Goal: Complete application form: Complete application form

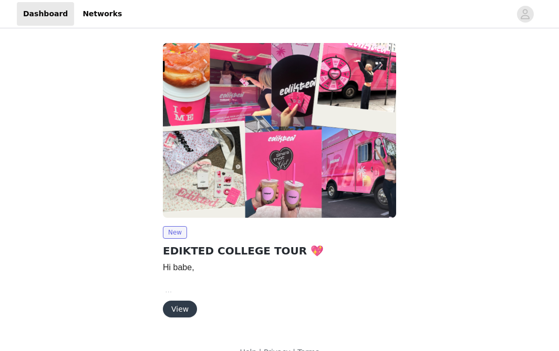
scroll to position [19, 0]
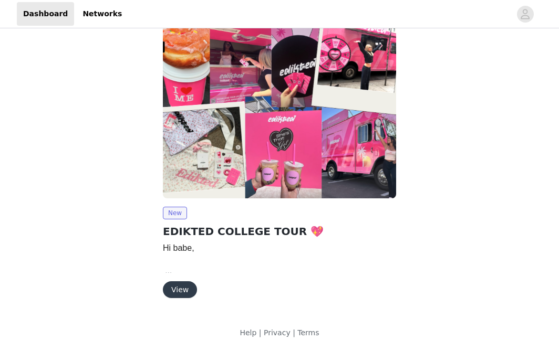
click at [173, 286] on button "View" at bounding box center [180, 289] width 34 height 17
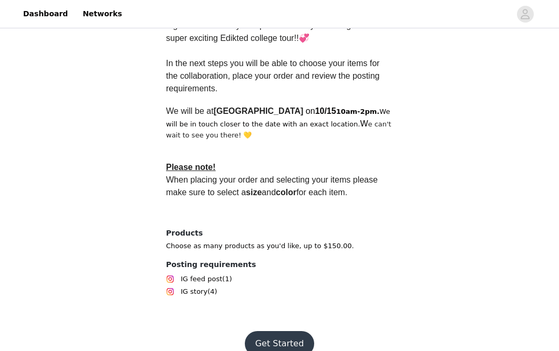
scroll to position [345, 0]
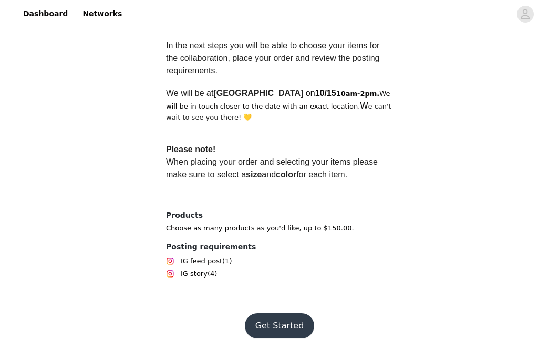
click at [267, 325] on button "Get Started" at bounding box center [280, 325] width 70 height 25
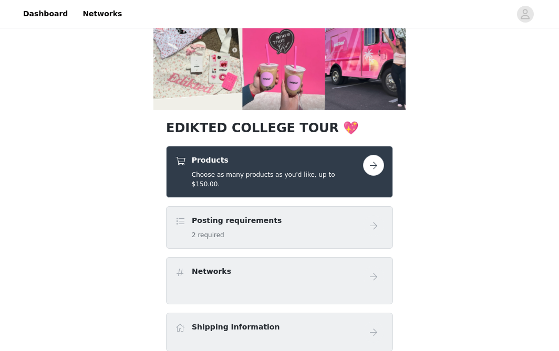
scroll to position [121, 0]
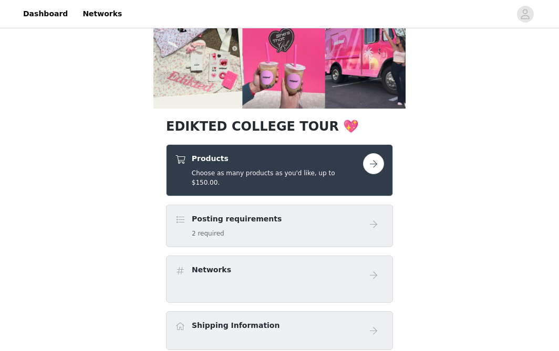
click at [366, 170] on button "button" at bounding box center [373, 163] width 21 height 21
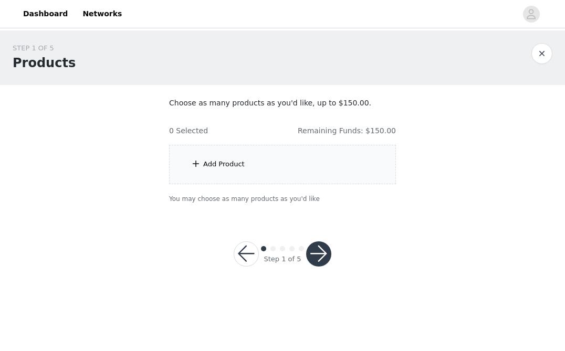
click at [208, 162] on div "Add Product" at bounding box center [223, 164] width 41 height 11
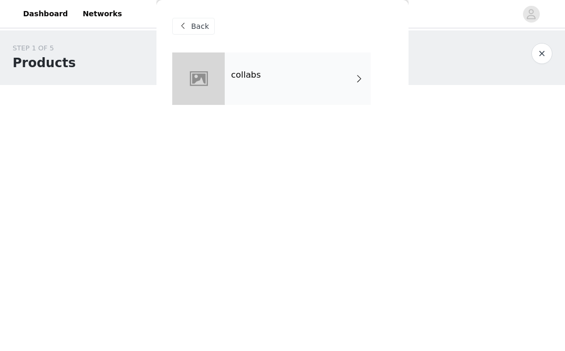
click at [296, 68] on div "collabs" at bounding box center [298, 79] width 146 height 53
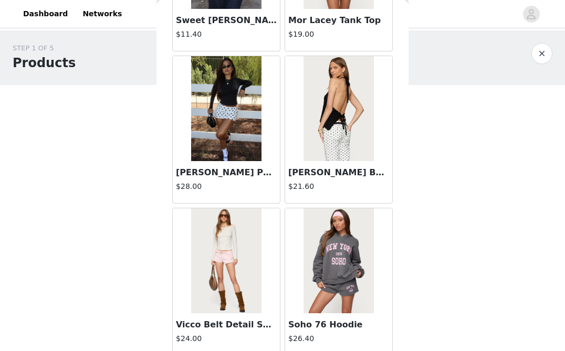
scroll to position [1255, 0]
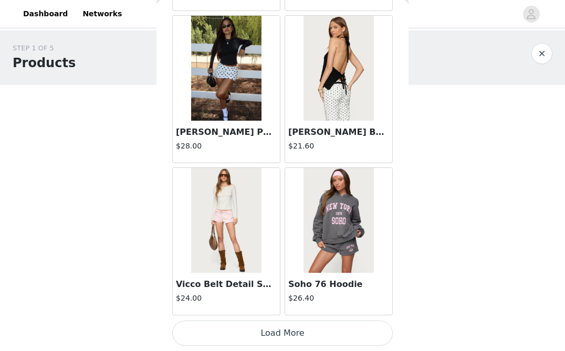
click at [262, 330] on button "Load More" at bounding box center [282, 333] width 221 height 25
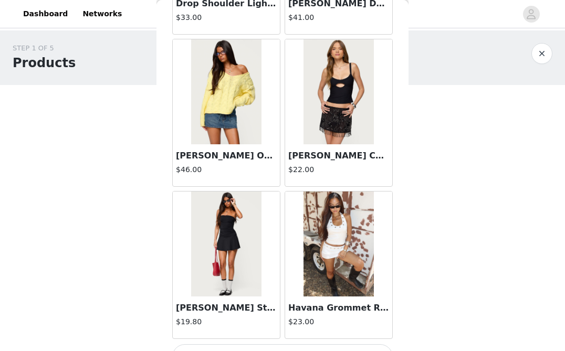
scroll to position [2778, 0]
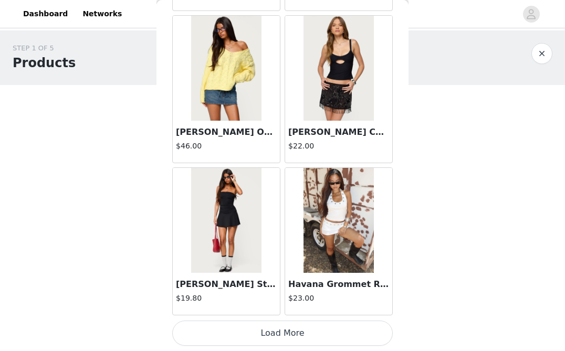
click at [282, 327] on button "Load More" at bounding box center [282, 333] width 221 height 25
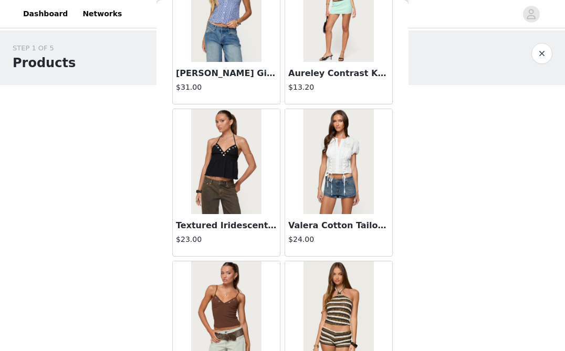
scroll to position [4300, 0]
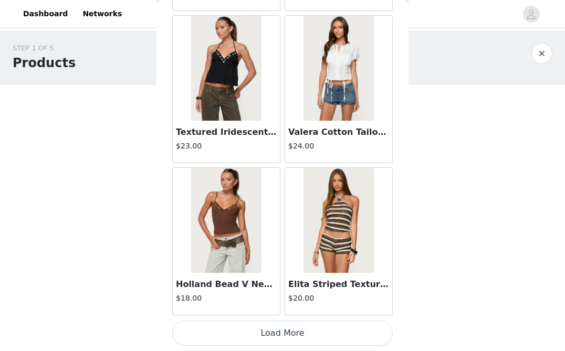
click at [254, 329] on button "Load More" at bounding box center [282, 333] width 221 height 25
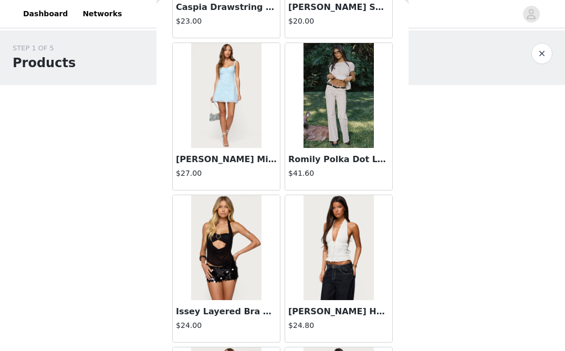
scroll to position [5006, 0]
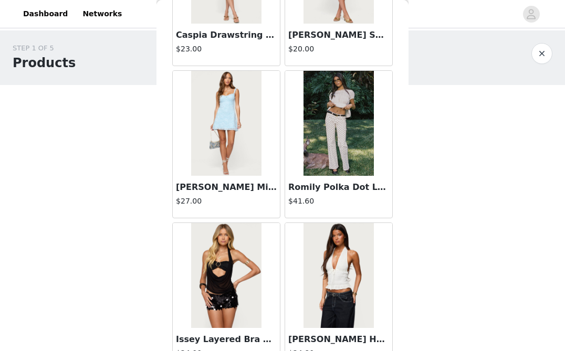
click at [243, 255] on img at bounding box center [226, 275] width 70 height 105
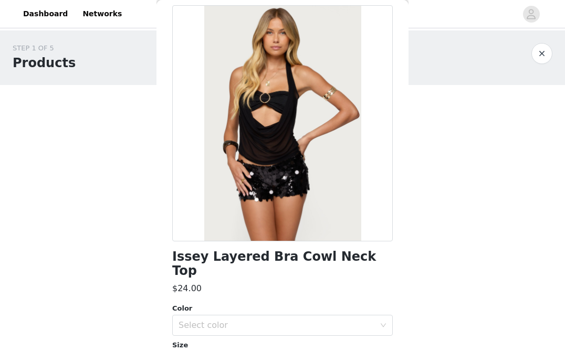
scroll to position [0, 0]
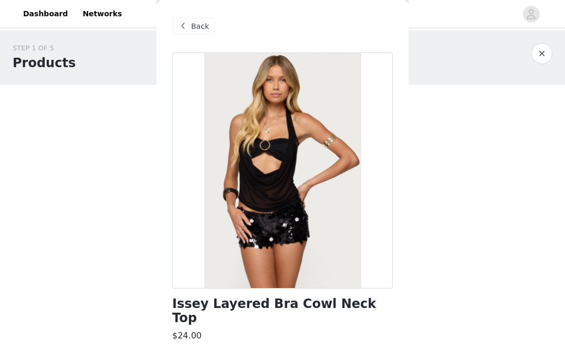
click at [205, 26] on span "Back" at bounding box center [200, 26] width 18 height 11
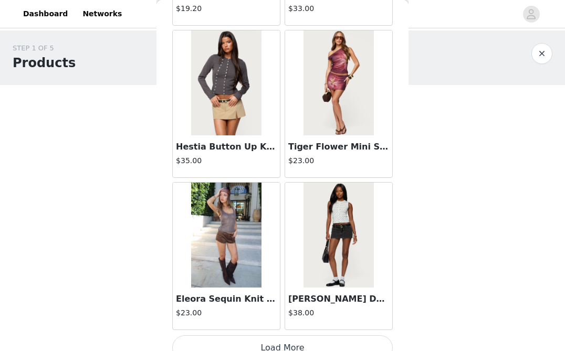
scroll to position [5823, 0]
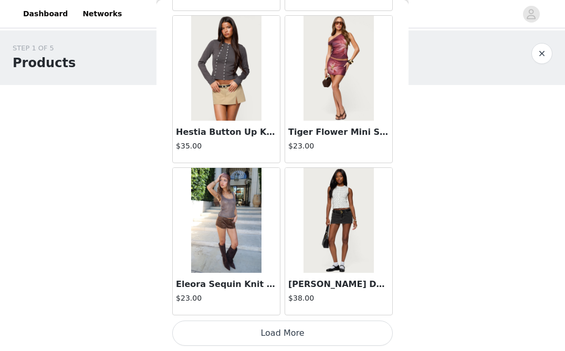
click at [263, 339] on button "Load More" at bounding box center [282, 333] width 221 height 25
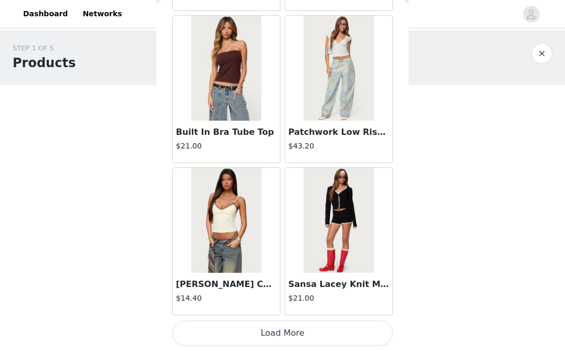
scroll to position [7345, 0]
click at [267, 329] on button "Load More" at bounding box center [282, 333] width 221 height 25
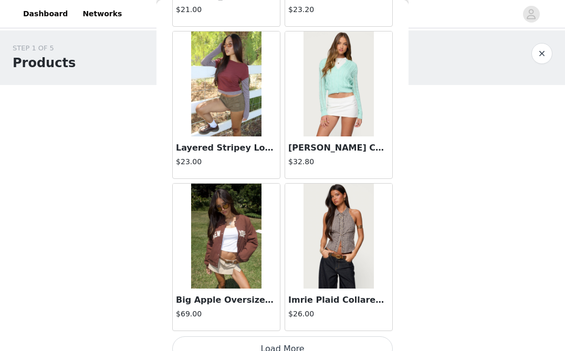
scroll to position [8868, 0]
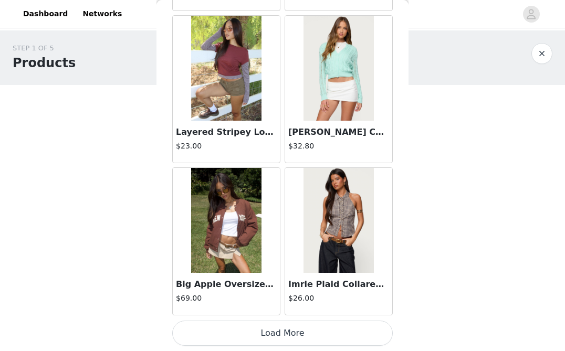
click at [238, 328] on button "Load More" at bounding box center [282, 333] width 221 height 25
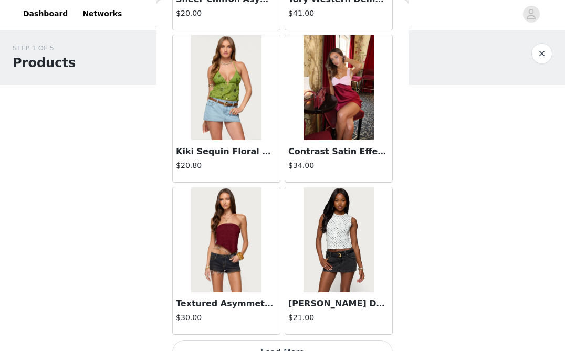
scroll to position [10390, 0]
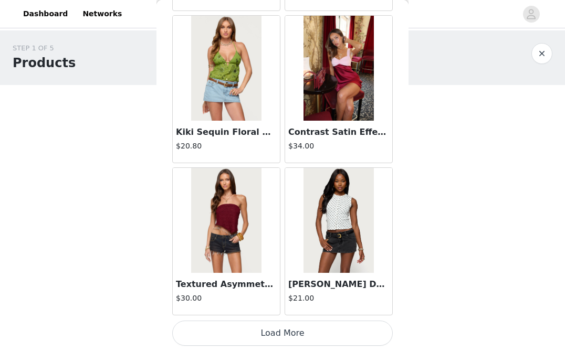
click at [270, 332] on button "Load More" at bounding box center [282, 333] width 221 height 25
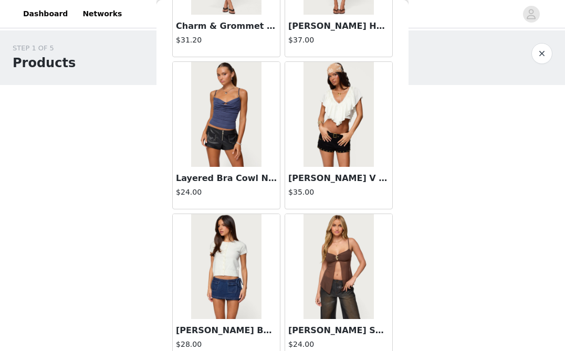
scroll to position [11913, 0]
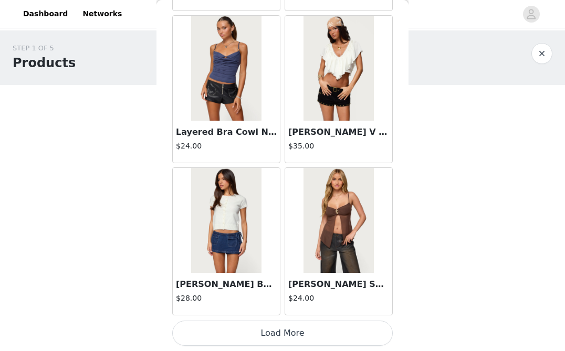
click at [312, 338] on button "Load More" at bounding box center [282, 333] width 221 height 25
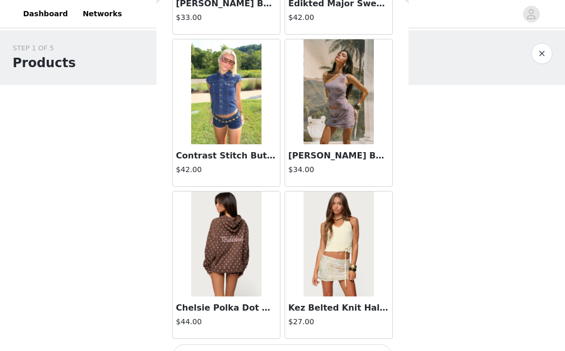
scroll to position [13435, 0]
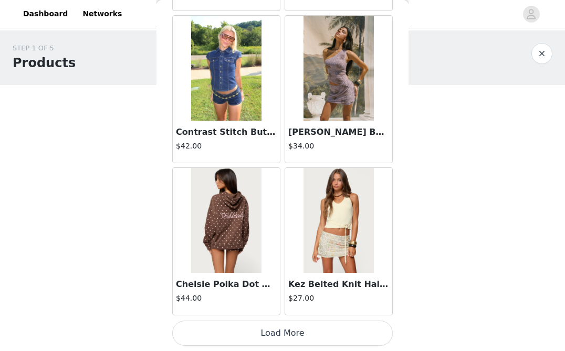
click at [279, 331] on button "Load More" at bounding box center [282, 333] width 221 height 25
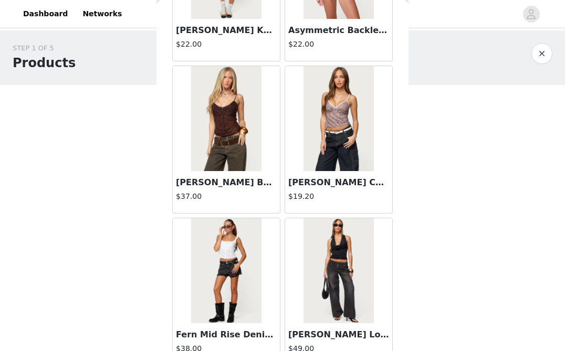
scroll to position [14958, 0]
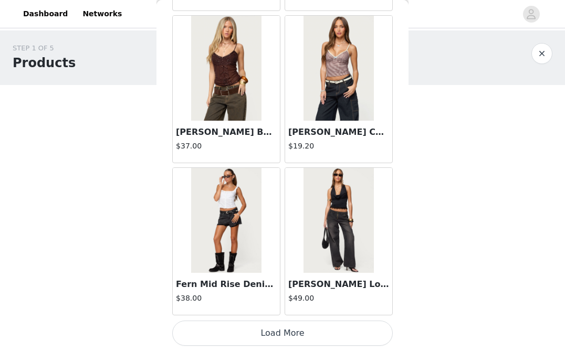
click at [264, 328] on button "Load More" at bounding box center [282, 333] width 221 height 25
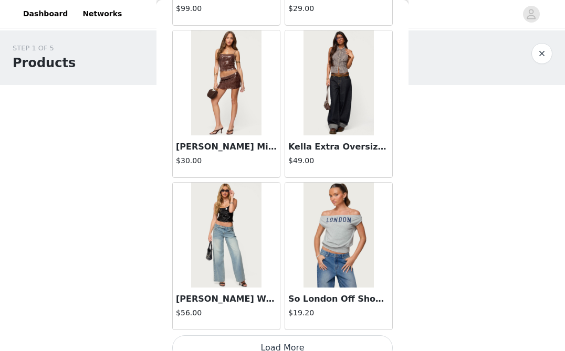
scroll to position [16480, 0]
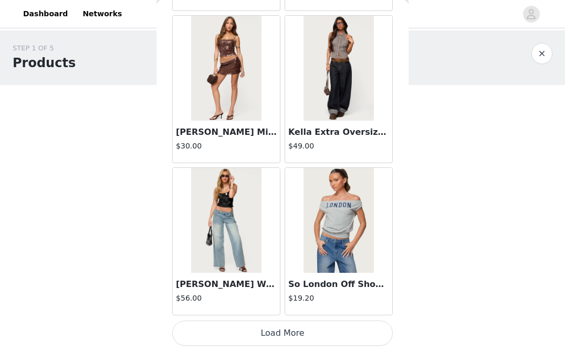
click at [273, 329] on button "Load More" at bounding box center [282, 333] width 221 height 25
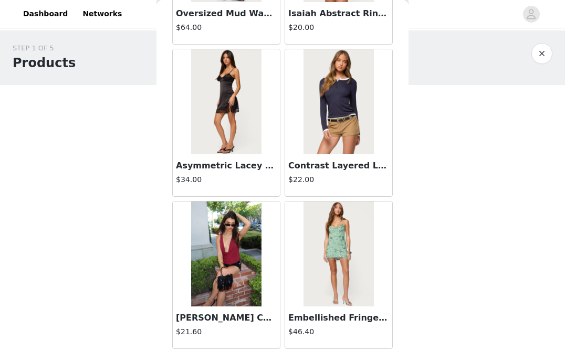
scroll to position [17211, 0]
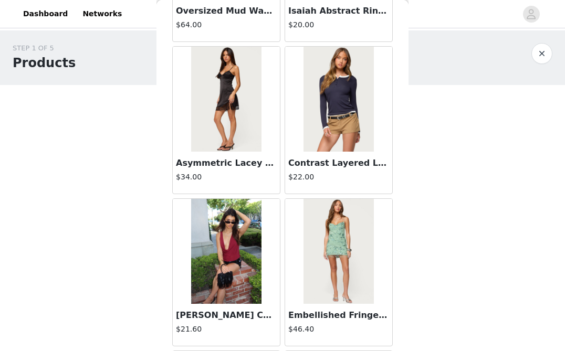
click at [240, 237] on img at bounding box center [226, 251] width 70 height 105
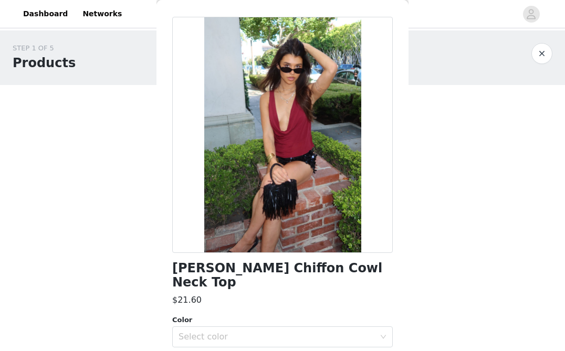
scroll to position [0, 0]
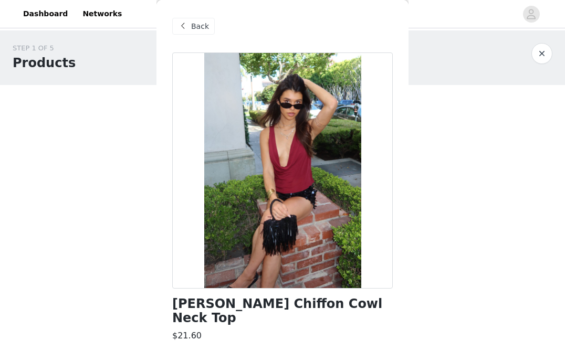
click at [184, 22] on span at bounding box center [182, 26] width 13 height 13
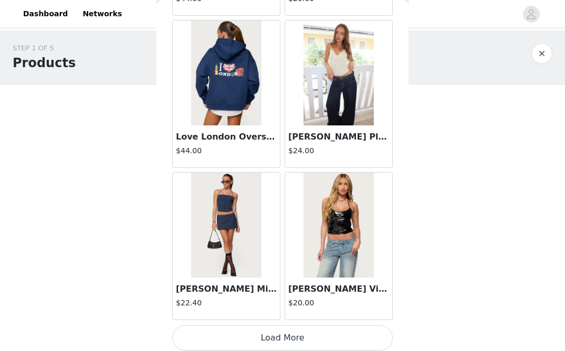
scroll to position [18003, 0]
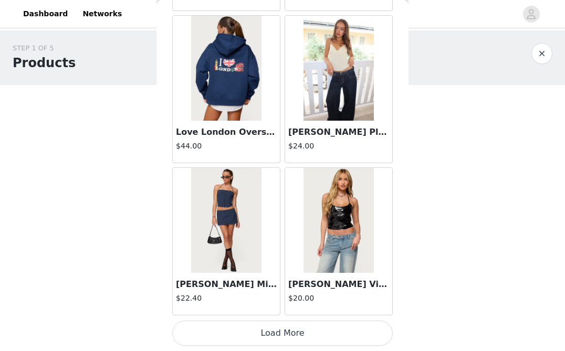
click at [270, 341] on button "Load More" at bounding box center [282, 333] width 221 height 25
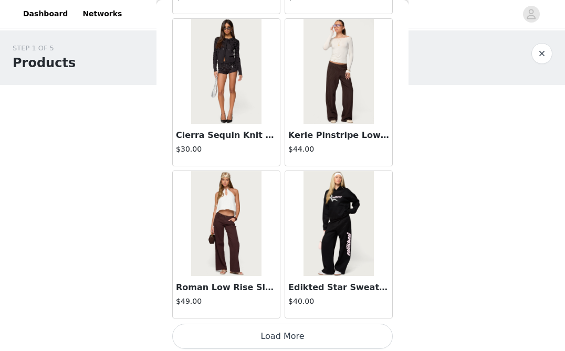
scroll to position [19525, 0]
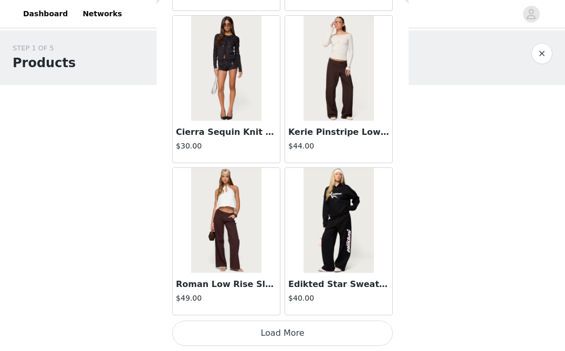
click at [251, 333] on button "Load More" at bounding box center [282, 333] width 221 height 25
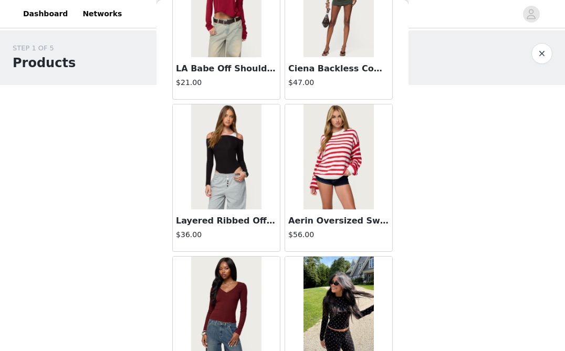
scroll to position [20689, 0]
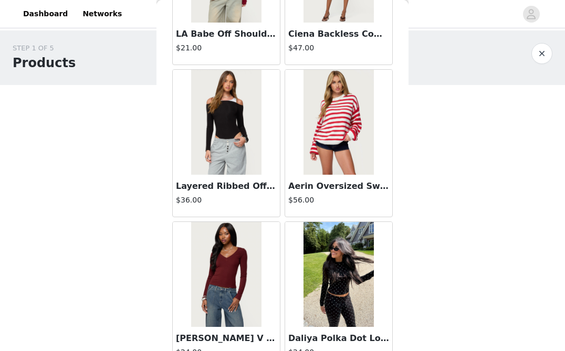
click at [237, 120] on img at bounding box center [226, 122] width 70 height 105
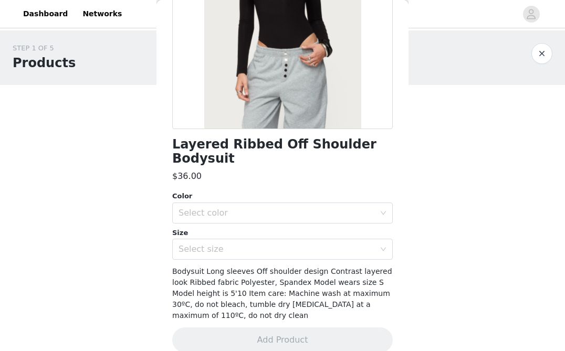
scroll to position [0, 0]
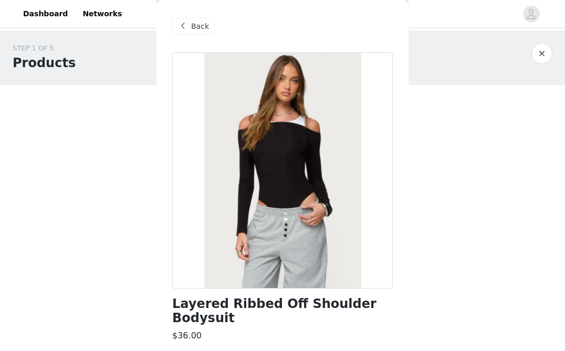
click at [196, 28] on span "Back" at bounding box center [200, 26] width 18 height 11
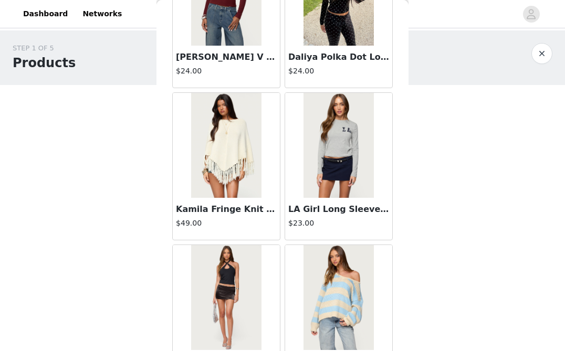
scroll to position [21048, 0]
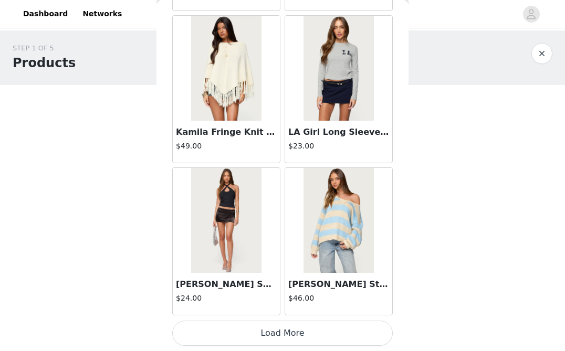
click at [264, 327] on button "Load More" at bounding box center [282, 333] width 221 height 25
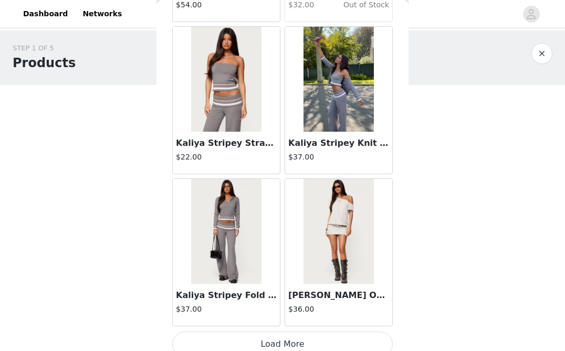
scroll to position [22570, 0]
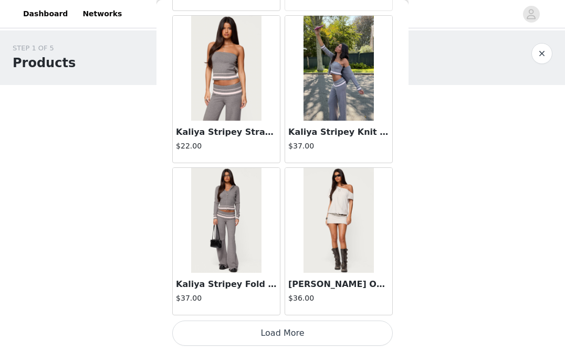
click at [310, 338] on button "Load More" at bounding box center [282, 333] width 221 height 25
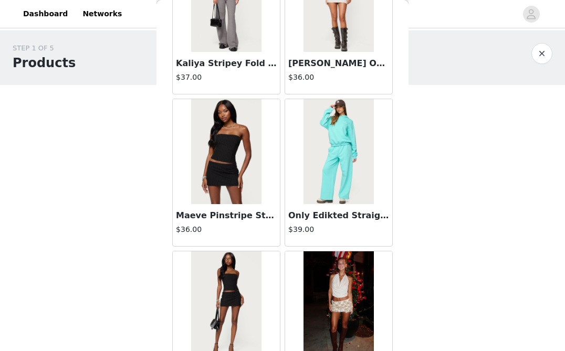
scroll to position [22787, 0]
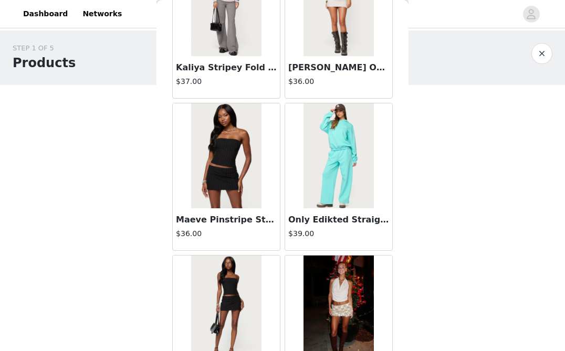
click at [235, 164] on img at bounding box center [226, 155] width 70 height 105
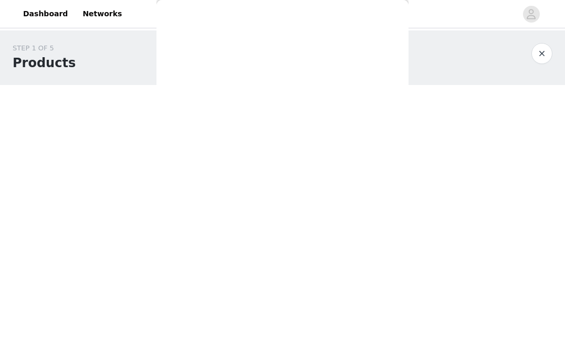
scroll to position [0, 0]
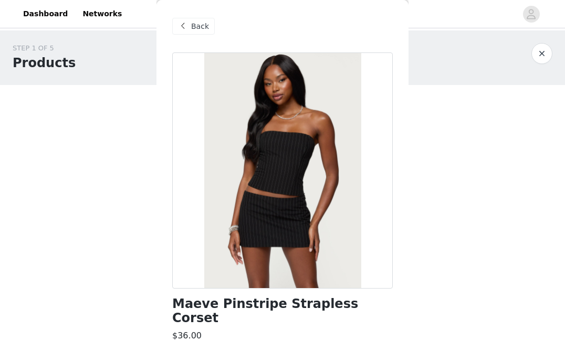
click at [190, 25] on div "Back" at bounding box center [193, 26] width 43 height 17
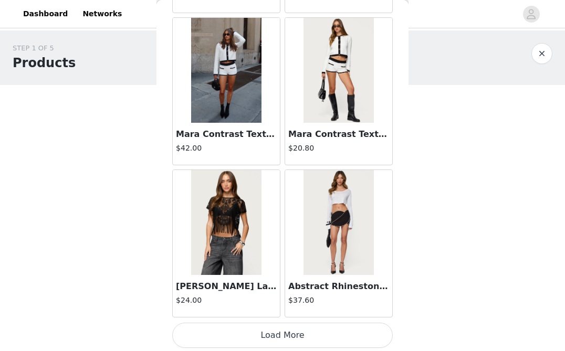
scroll to position [24090, 0]
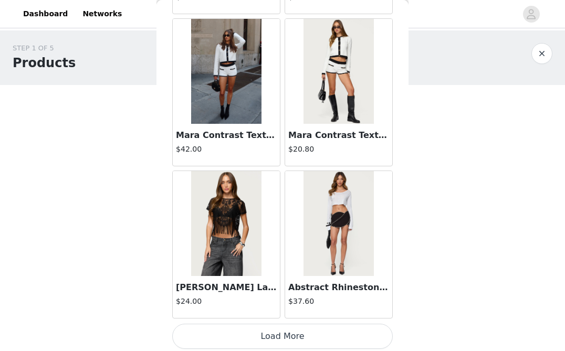
click at [257, 335] on button "Load More" at bounding box center [282, 336] width 221 height 25
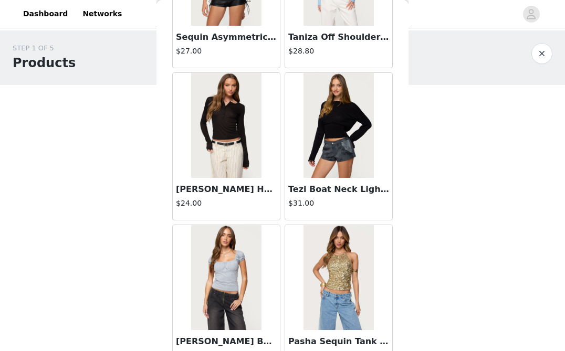
scroll to position [25615, 0]
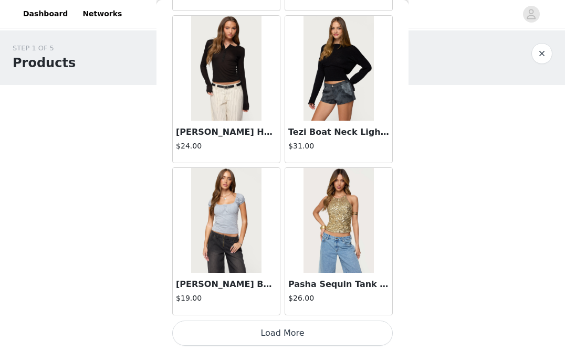
click at [267, 325] on button "Load More" at bounding box center [282, 333] width 221 height 25
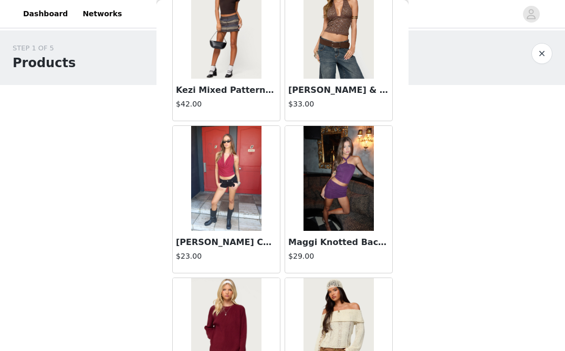
scroll to position [27138, 0]
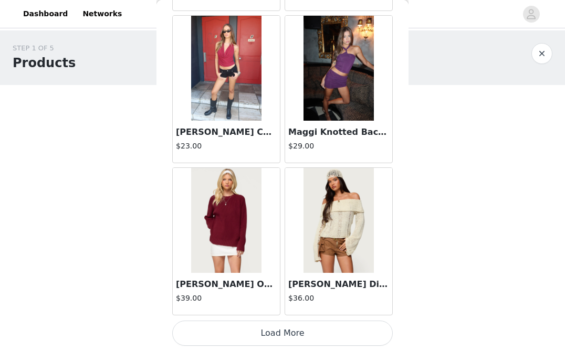
click at [362, 328] on button "Load More" at bounding box center [282, 333] width 221 height 25
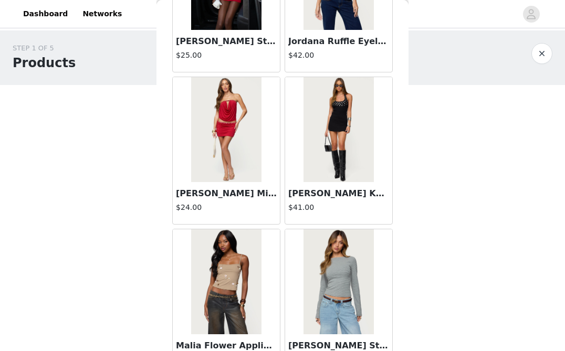
scroll to position [28660, 0]
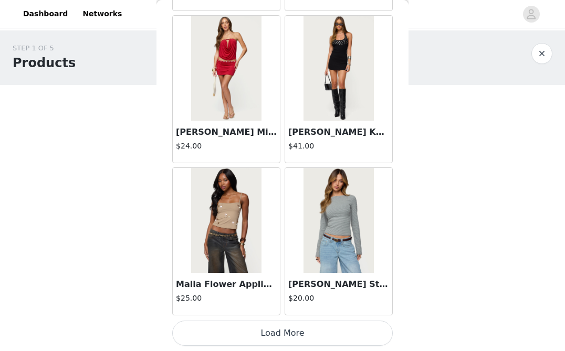
click at [265, 334] on button "Load More" at bounding box center [282, 333] width 221 height 25
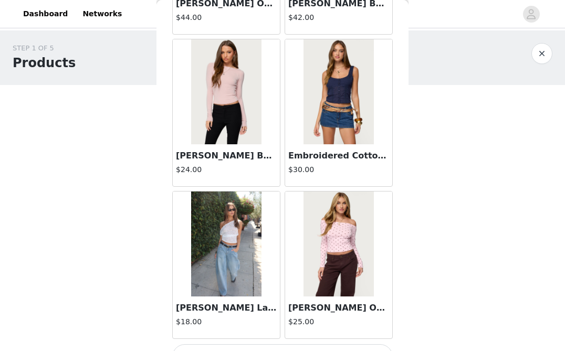
scroll to position [30183, 0]
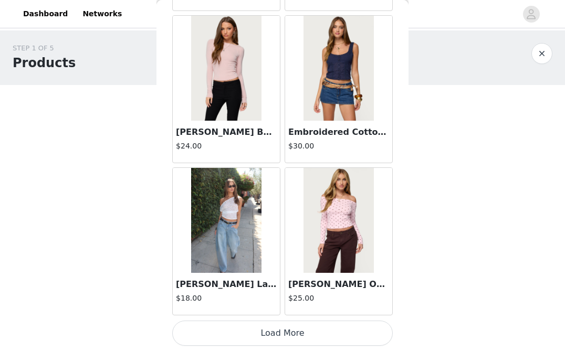
click at [268, 324] on button "Load More" at bounding box center [282, 333] width 221 height 25
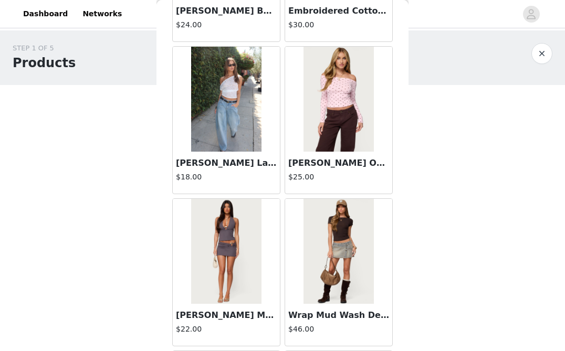
scroll to position [30315, 0]
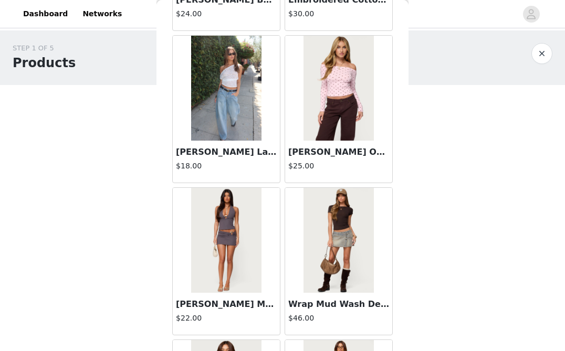
click at [243, 258] on img at bounding box center [226, 240] width 70 height 105
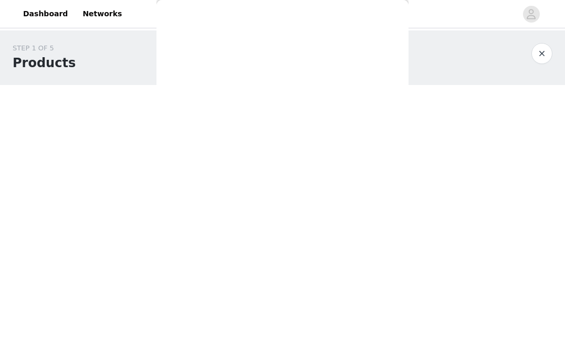
scroll to position [0, 0]
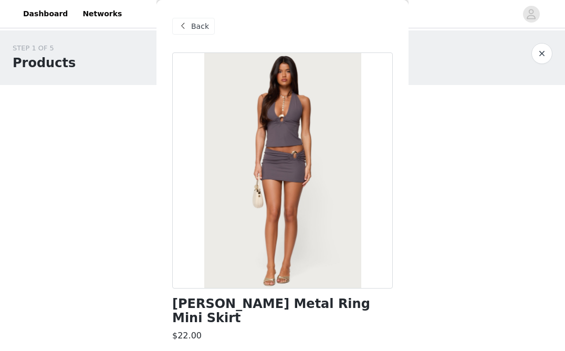
click at [196, 30] on span "Back" at bounding box center [200, 26] width 18 height 11
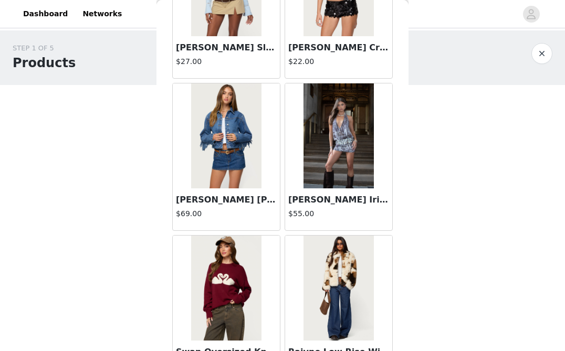
scroll to position [31031, 0]
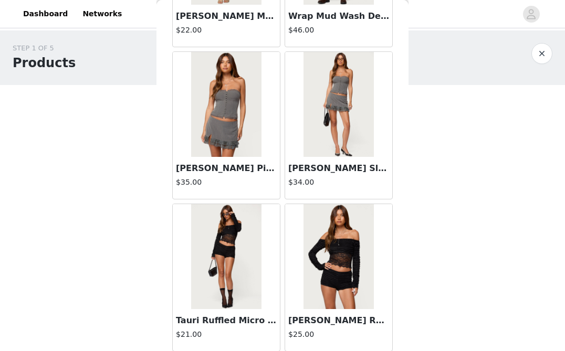
click at [250, 250] on img at bounding box center [226, 256] width 70 height 105
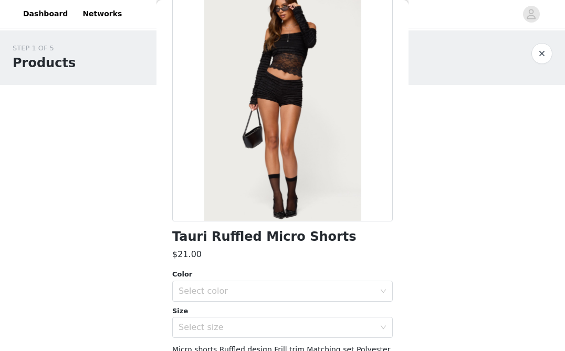
scroll to position [0, 0]
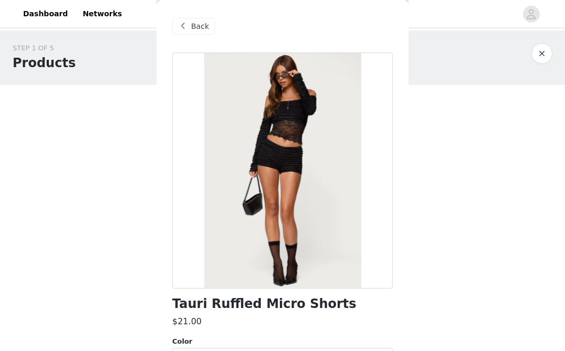
click at [187, 32] on span at bounding box center [182, 26] width 13 height 13
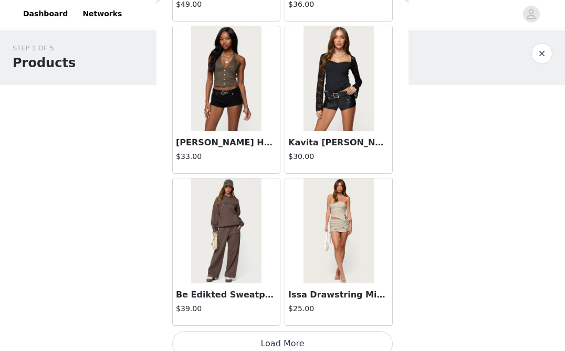
scroll to position [31705, 0]
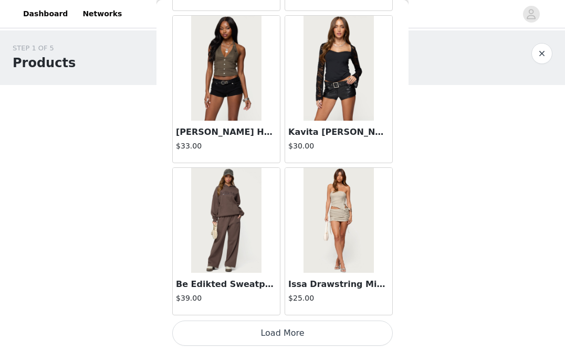
click at [284, 329] on button "Load More" at bounding box center [282, 333] width 221 height 25
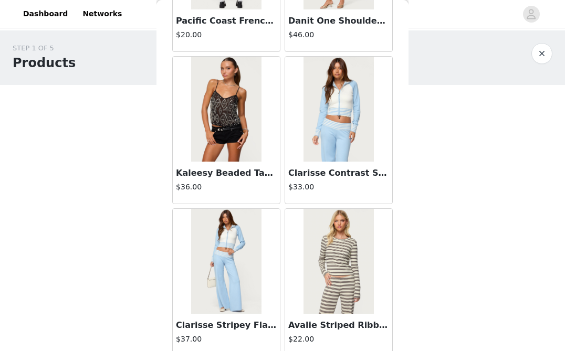
scroll to position [33228, 0]
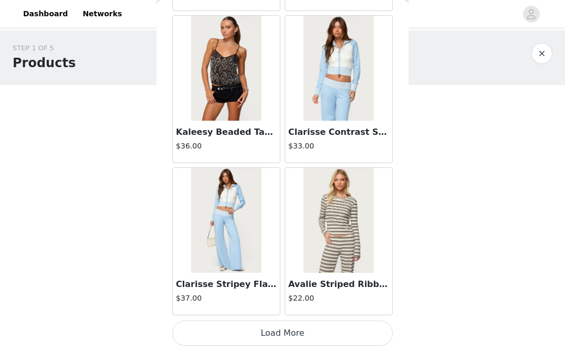
click at [263, 330] on button "Load More" at bounding box center [282, 333] width 221 height 25
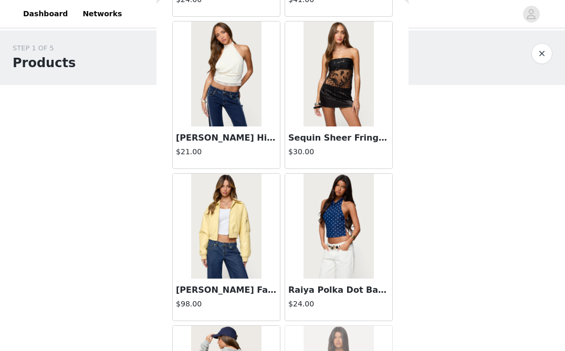
scroll to position [34281, 0]
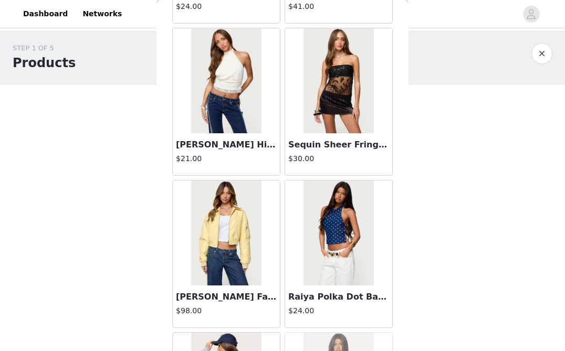
click at [350, 85] on img at bounding box center [338, 80] width 70 height 105
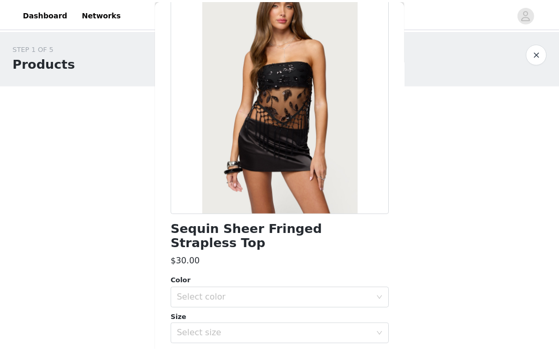
scroll to position [77, 0]
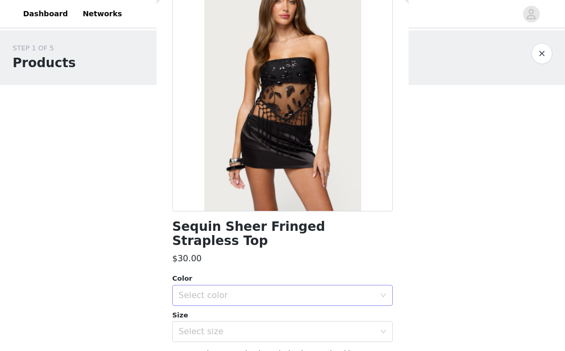
click at [289, 290] on div "Select color" at bounding box center [277, 295] width 196 height 11
click at [279, 304] on li "BLACK" at bounding box center [282, 304] width 221 height 17
click at [276, 327] on div "Select size" at bounding box center [277, 332] width 196 height 11
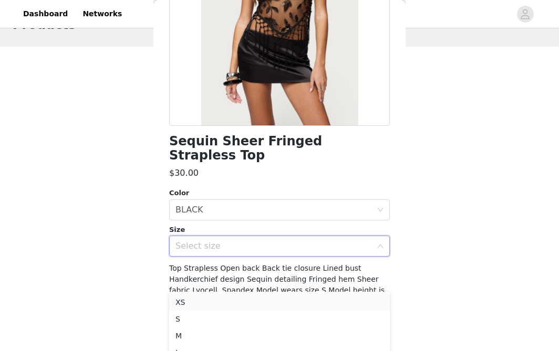
scroll to position [58, 0]
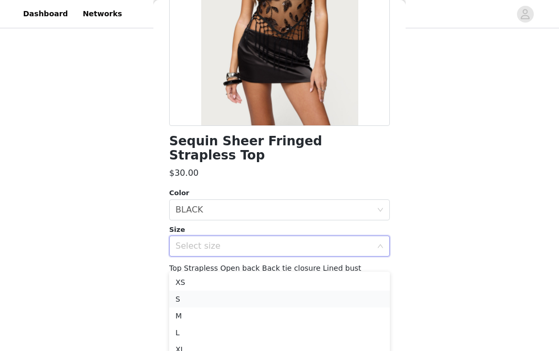
click at [191, 292] on li "S" at bounding box center [279, 299] width 221 height 17
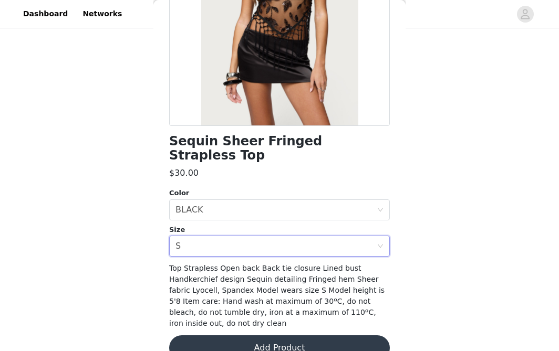
scroll to position [0, 0]
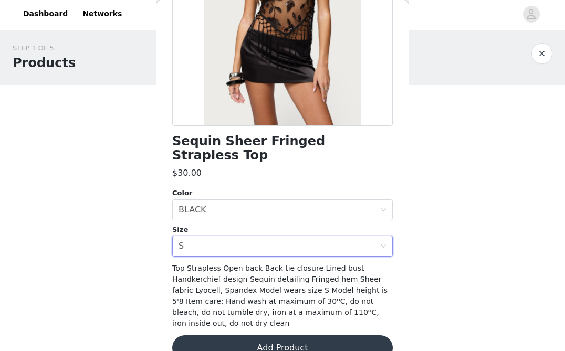
click at [254, 337] on button "Add Product" at bounding box center [282, 347] width 221 height 25
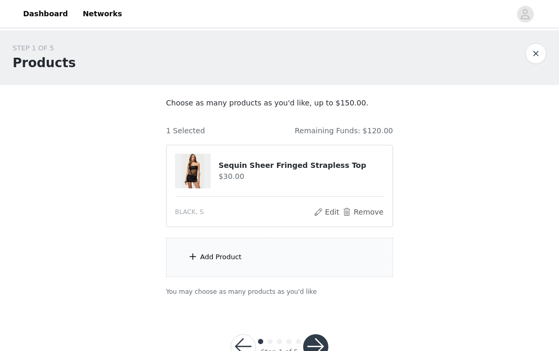
click at [235, 262] on div "Add Product" at bounding box center [220, 257] width 41 height 11
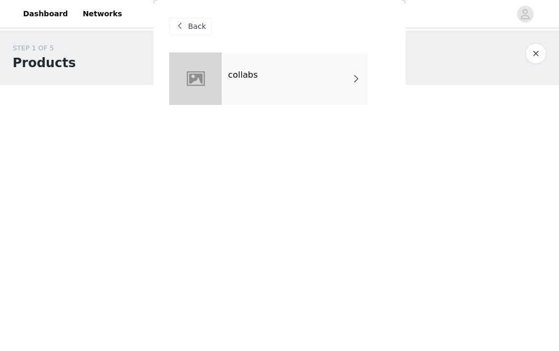
click at [312, 81] on div "collabs" at bounding box center [295, 79] width 146 height 53
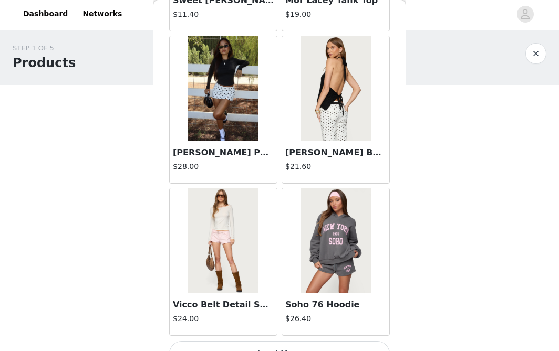
scroll to position [1255, 0]
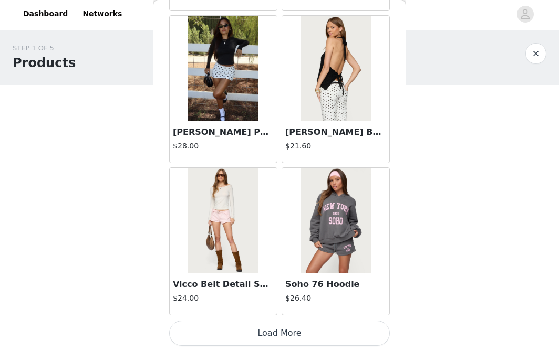
click at [270, 333] on button "Load More" at bounding box center [279, 333] width 221 height 25
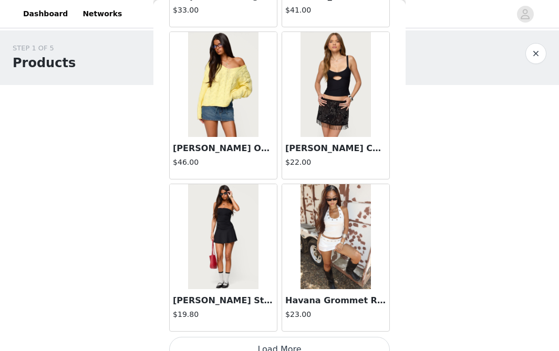
scroll to position [2778, 0]
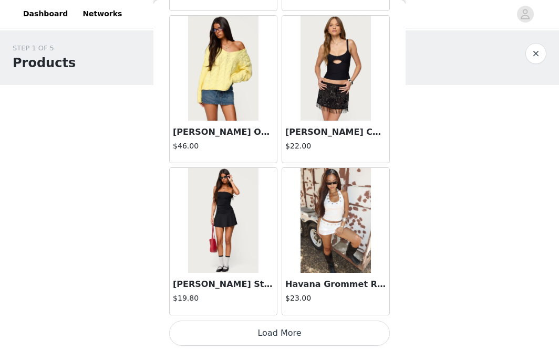
click at [263, 330] on button "Load More" at bounding box center [279, 333] width 221 height 25
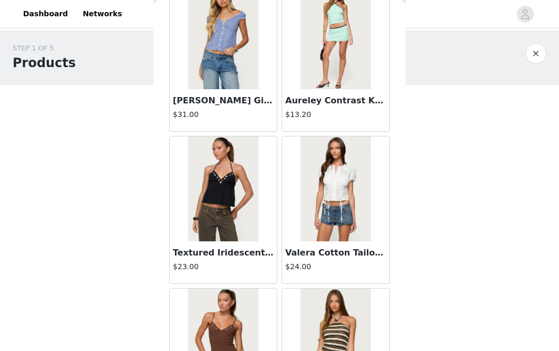
scroll to position [4300, 0]
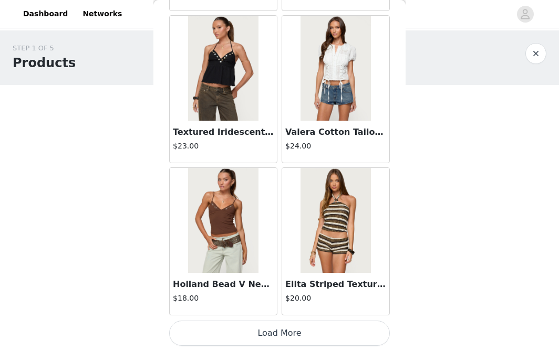
click at [248, 324] on button "Load More" at bounding box center [279, 333] width 221 height 25
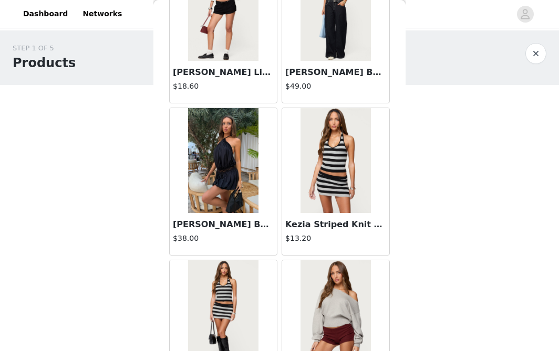
scroll to position [5823, 0]
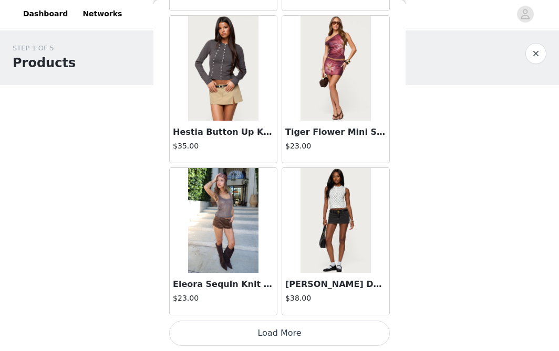
click at [258, 329] on button "Load More" at bounding box center [279, 333] width 221 height 25
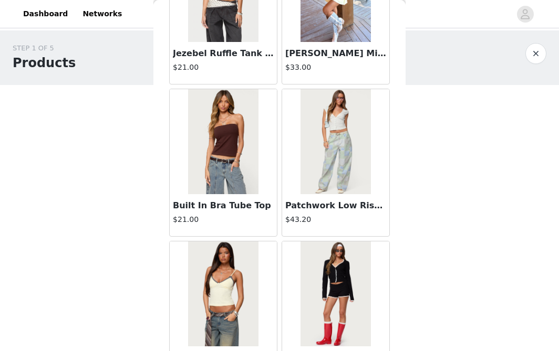
scroll to position [7345, 0]
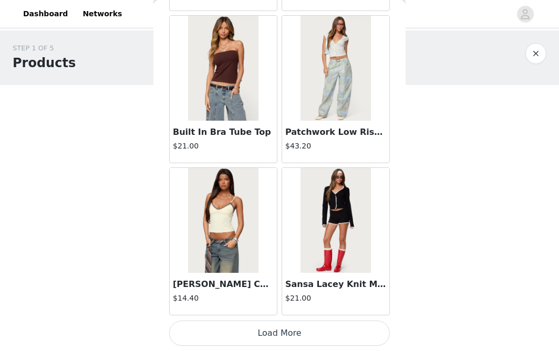
click at [283, 333] on button "Load More" at bounding box center [279, 333] width 221 height 25
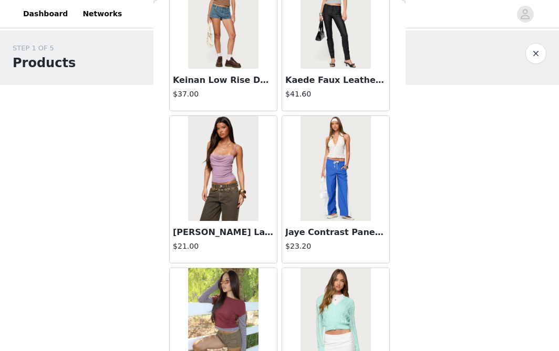
scroll to position [8868, 0]
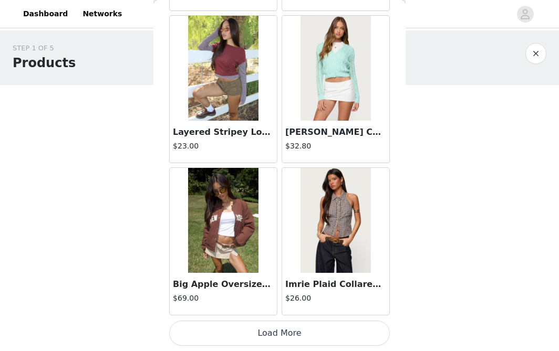
click at [254, 332] on button "Load More" at bounding box center [279, 333] width 221 height 25
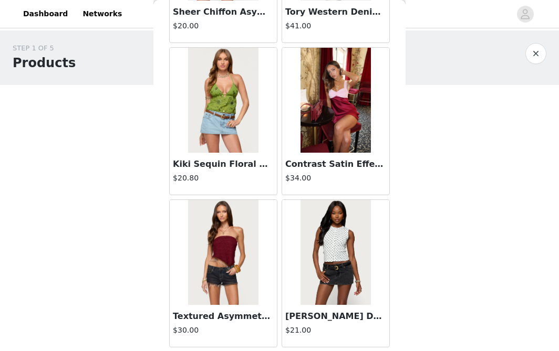
scroll to position [10390, 0]
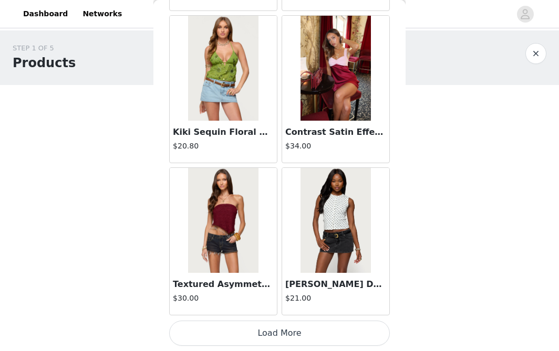
click at [281, 329] on button "Load More" at bounding box center [279, 333] width 221 height 25
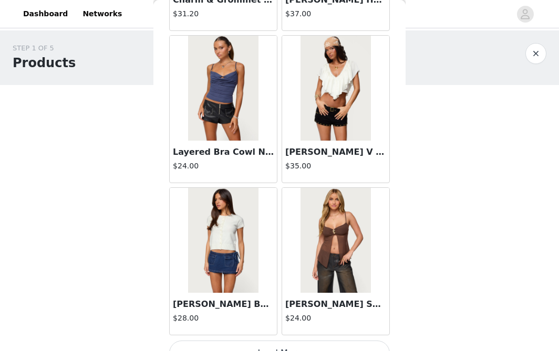
scroll to position [11913, 0]
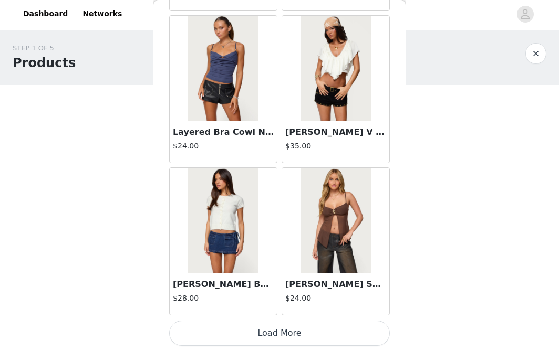
click at [248, 334] on button "Load More" at bounding box center [279, 333] width 221 height 25
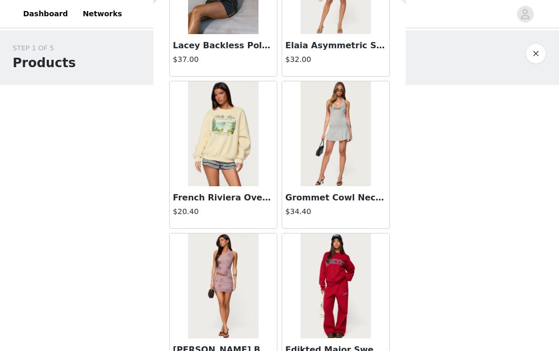
scroll to position [13435, 0]
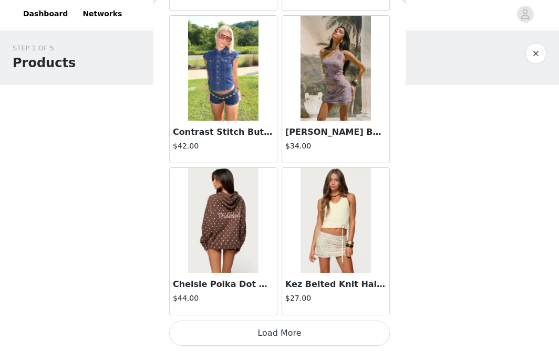
click at [249, 339] on button "Load More" at bounding box center [279, 333] width 221 height 25
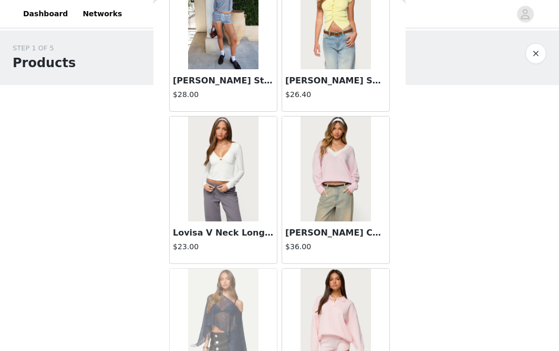
scroll to position [14958, 0]
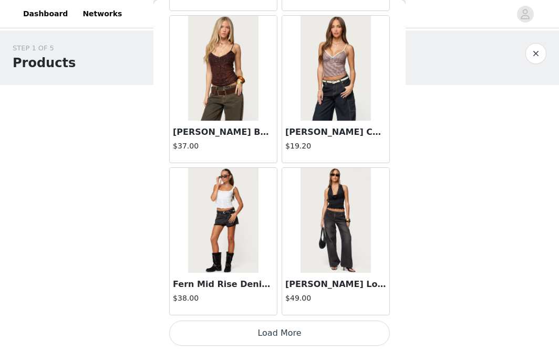
click at [267, 339] on button "Load More" at bounding box center [279, 333] width 221 height 25
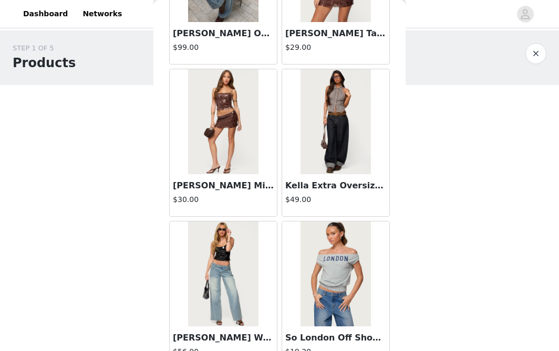
scroll to position [16480, 0]
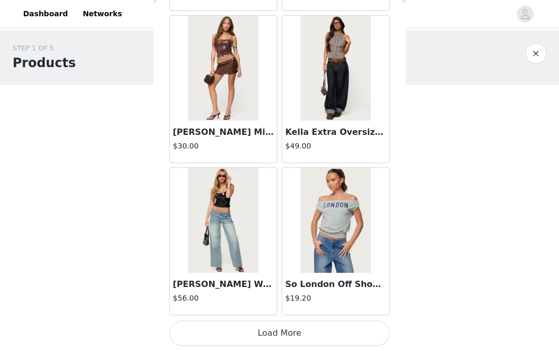
click at [254, 331] on button "Load More" at bounding box center [279, 333] width 221 height 25
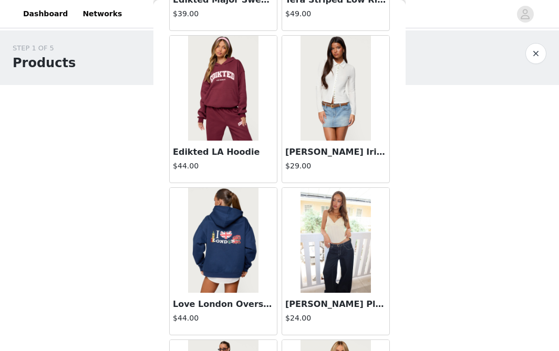
scroll to position [18003, 0]
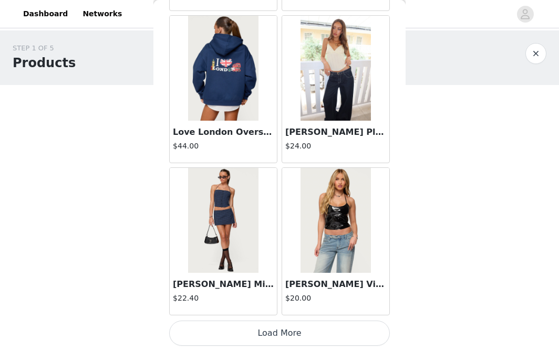
click at [239, 337] on button "Load More" at bounding box center [279, 333] width 221 height 25
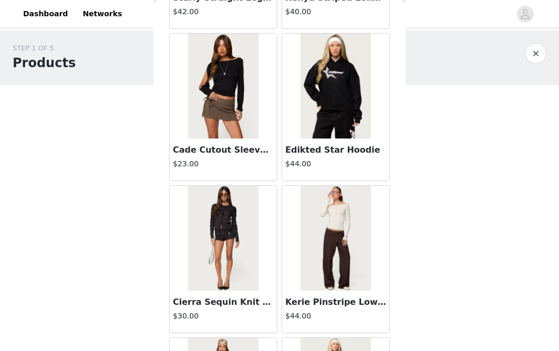
scroll to position [19525, 0]
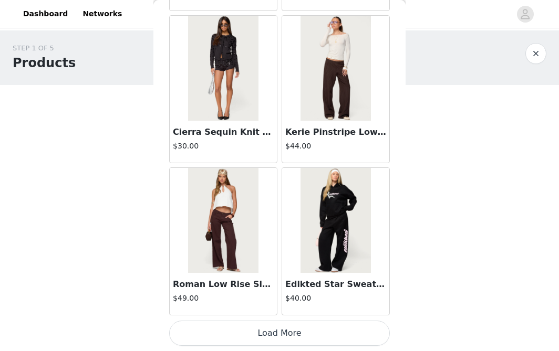
click at [245, 333] on button "Load More" at bounding box center [279, 333] width 221 height 25
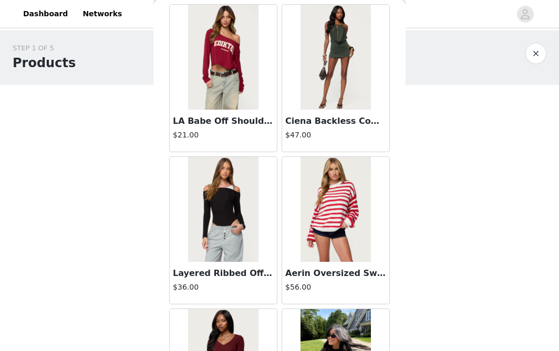
scroll to position [21048, 0]
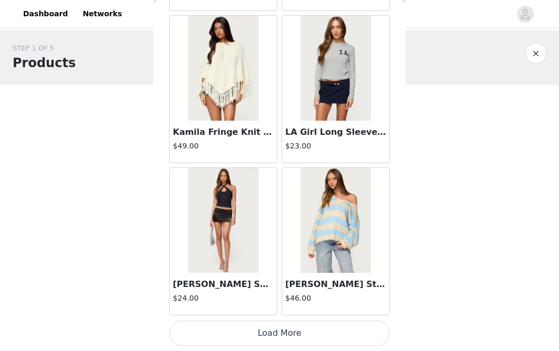
click at [255, 333] on button "Load More" at bounding box center [279, 333] width 221 height 25
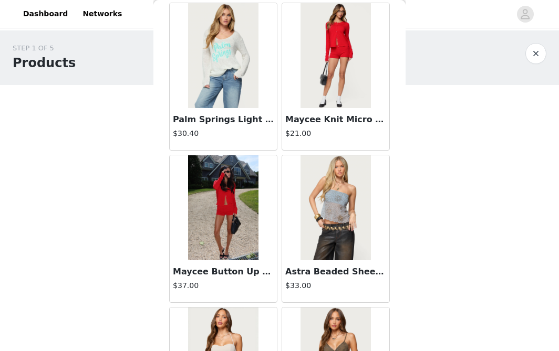
scroll to position [22570, 0]
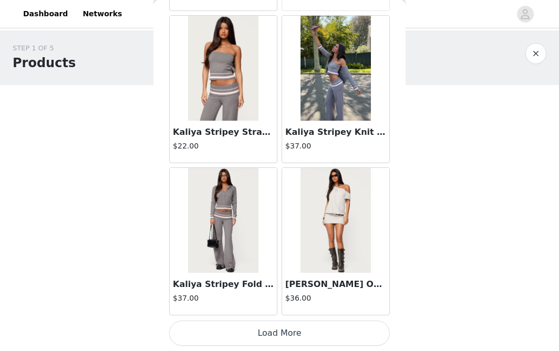
click at [282, 327] on button "Load More" at bounding box center [279, 333] width 221 height 25
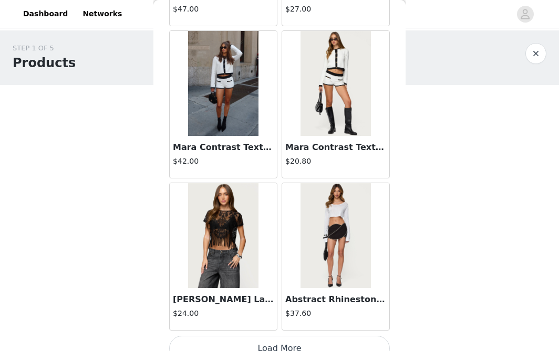
scroll to position [24093, 0]
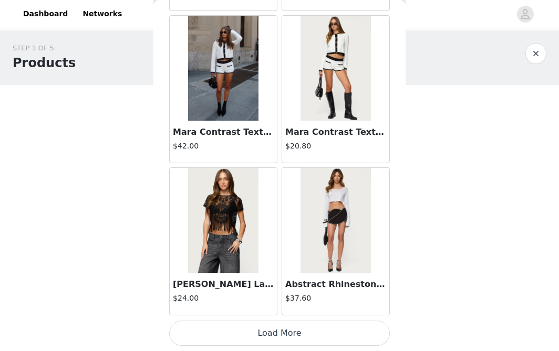
click at [269, 332] on button "Load More" at bounding box center [279, 333] width 221 height 25
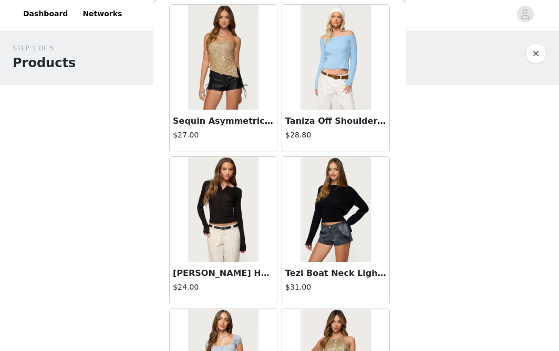
scroll to position [25615, 0]
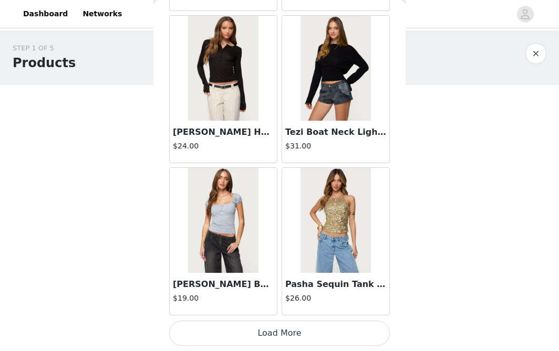
click at [310, 326] on button "Load More" at bounding box center [279, 333] width 221 height 25
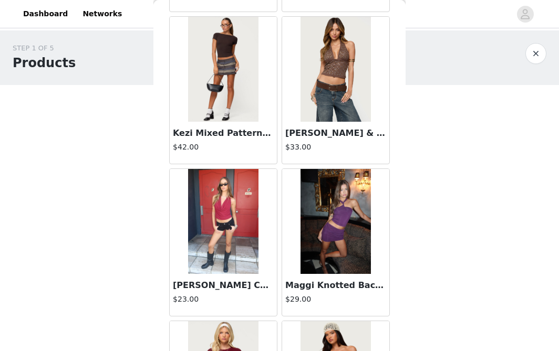
scroll to position [27138, 0]
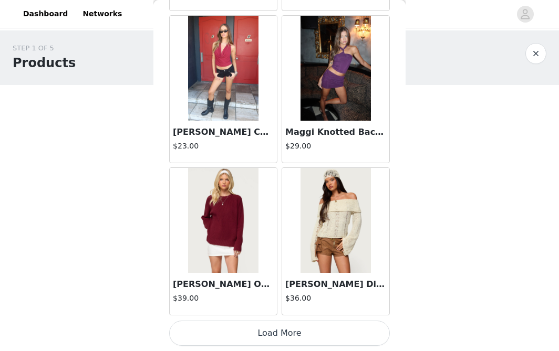
click at [290, 330] on button "Load More" at bounding box center [279, 333] width 221 height 25
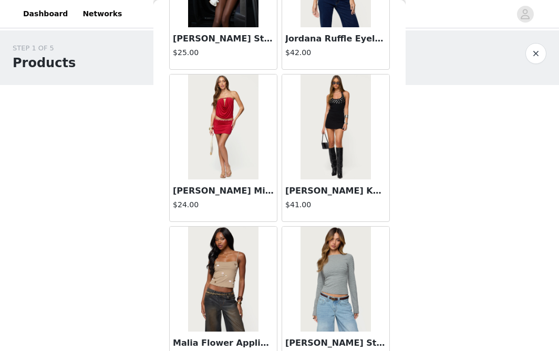
scroll to position [28660, 0]
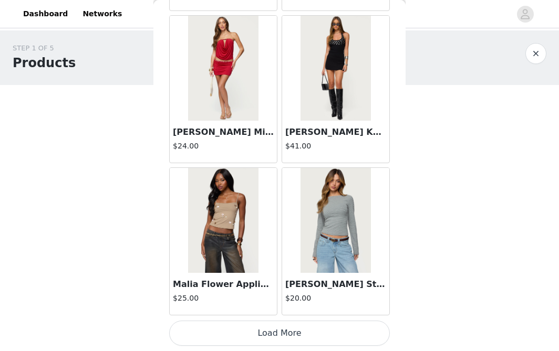
click at [250, 330] on button "Load More" at bounding box center [279, 333] width 221 height 25
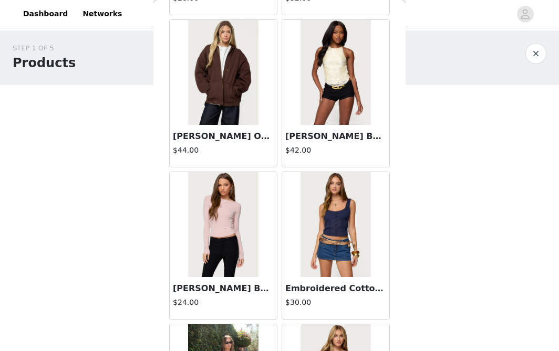
scroll to position [30183, 0]
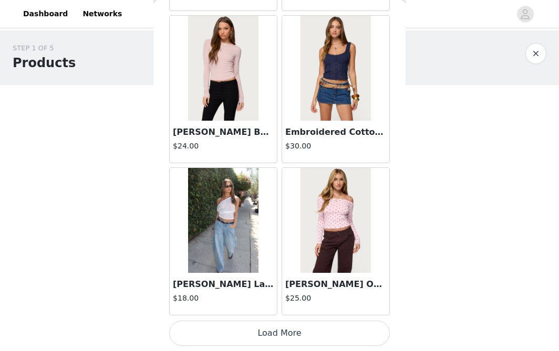
click at [253, 334] on button "Load More" at bounding box center [279, 333] width 221 height 25
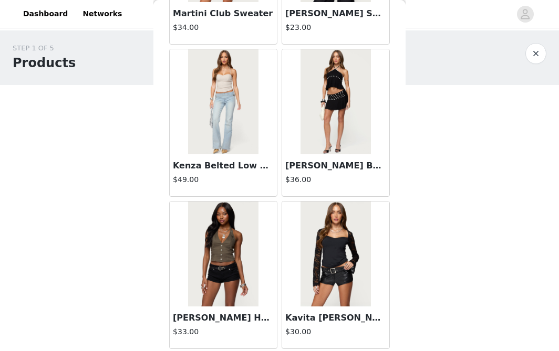
scroll to position [31705, 0]
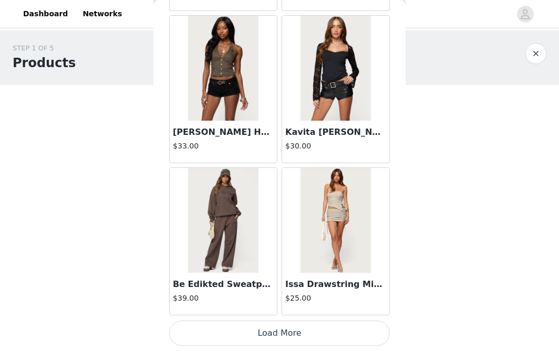
click at [261, 328] on button "Load More" at bounding box center [279, 333] width 221 height 25
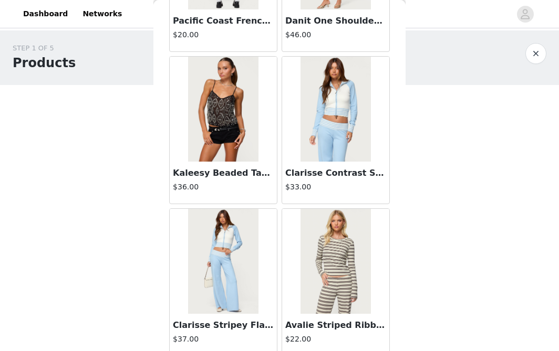
scroll to position [33228, 0]
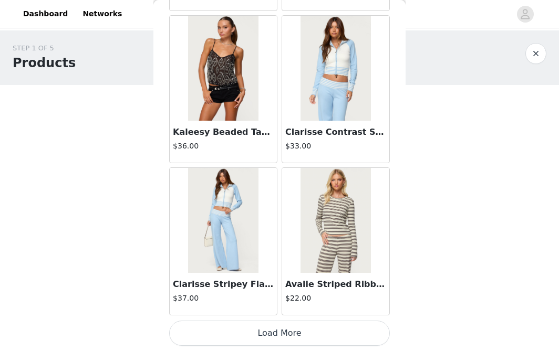
click at [267, 335] on button "Load More" at bounding box center [279, 333] width 221 height 25
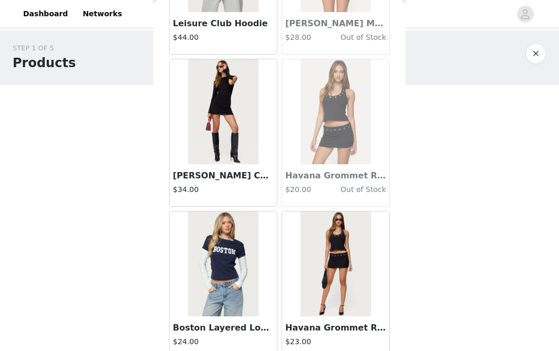
scroll to position [34750, 0]
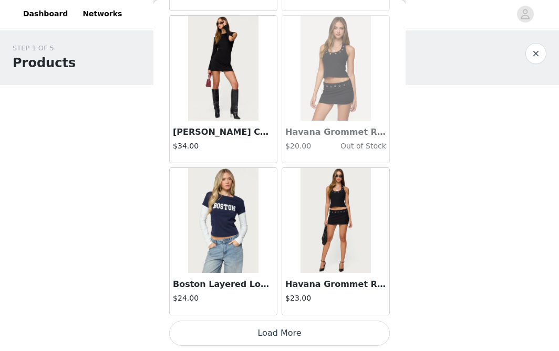
click at [281, 324] on button "Load More" at bounding box center [279, 333] width 221 height 25
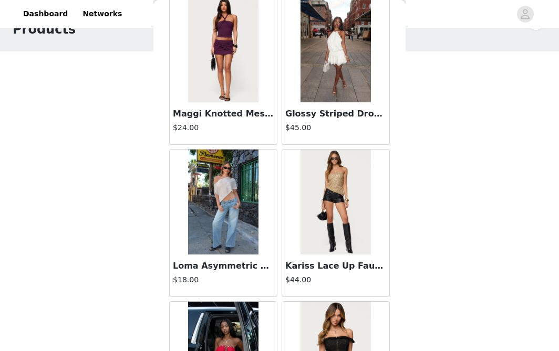
scroll to position [28221, 0]
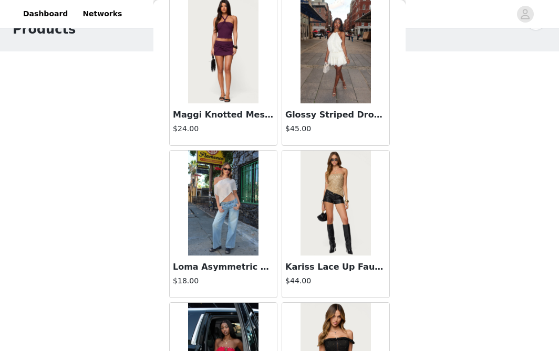
click at [342, 217] on img at bounding box center [335, 203] width 70 height 105
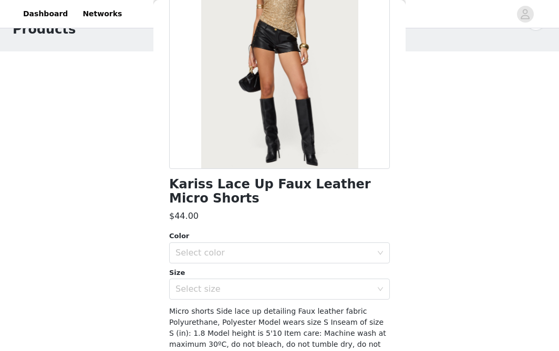
scroll to position [123, 0]
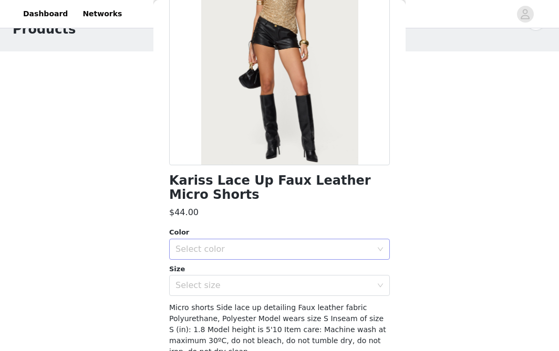
click at [250, 242] on div "Select color" at bounding box center [275, 249] width 201 height 20
click at [236, 268] on li "BLACK" at bounding box center [279, 272] width 221 height 17
click at [231, 288] on div "Select size" at bounding box center [273, 285] width 196 height 11
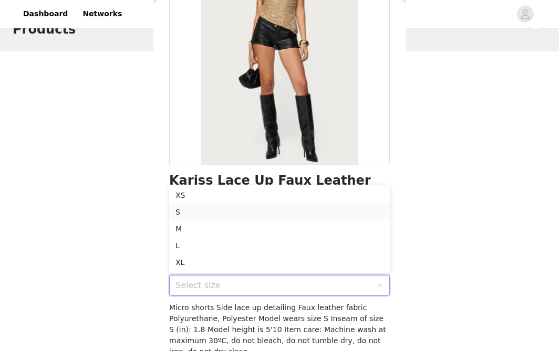
click at [219, 215] on li "S" at bounding box center [279, 212] width 221 height 17
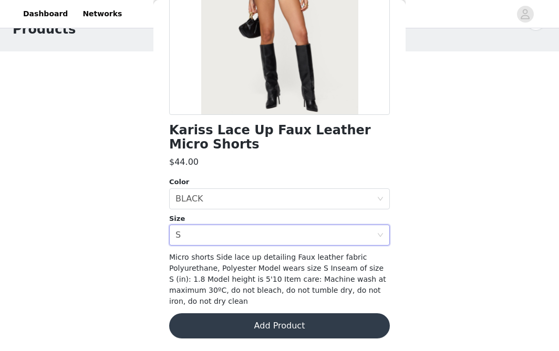
click at [274, 326] on button "Add Product" at bounding box center [279, 325] width 221 height 25
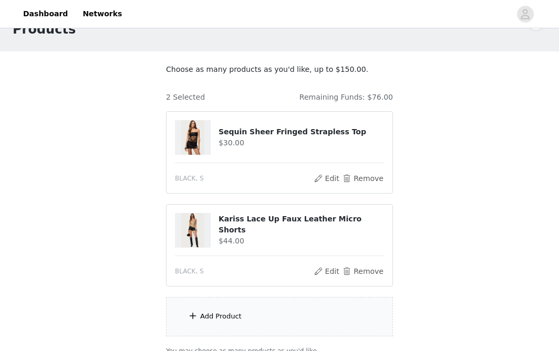
click at [222, 316] on div "Add Product" at bounding box center [220, 316] width 41 height 11
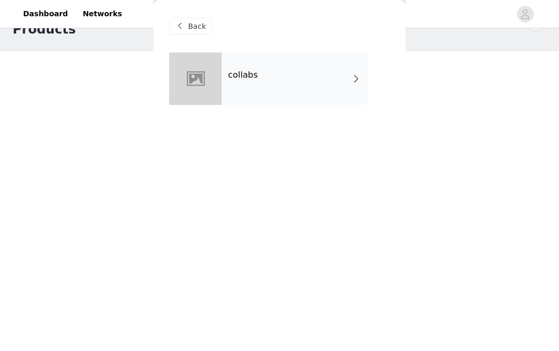
click at [201, 34] on div "Back" at bounding box center [190, 26] width 43 height 17
click at [195, 27] on span "Back" at bounding box center [197, 26] width 18 height 11
click at [148, 123] on div "STEP 1 OF 5 Products Choose as many products as you'd like, up to $150.00. 2 Se…" at bounding box center [279, 183] width 559 height 372
click at [248, 68] on div "collabs" at bounding box center [295, 79] width 146 height 53
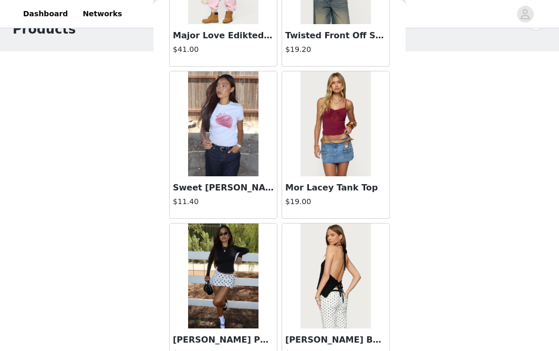
scroll to position [1103, 0]
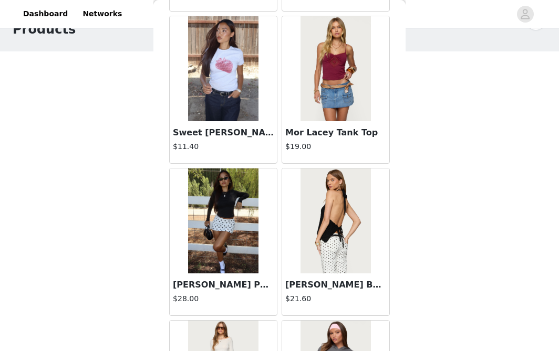
click at [229, 212] on img at bounding box center [223, 221] width 70 height 105
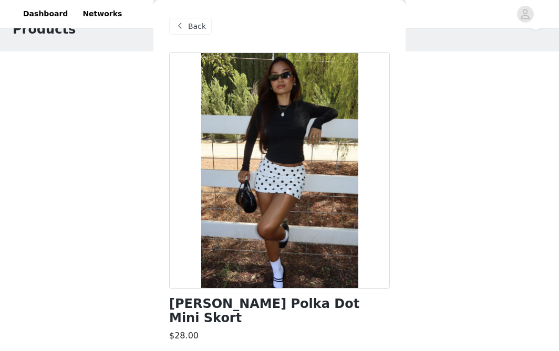
scroll to position [149, 0]
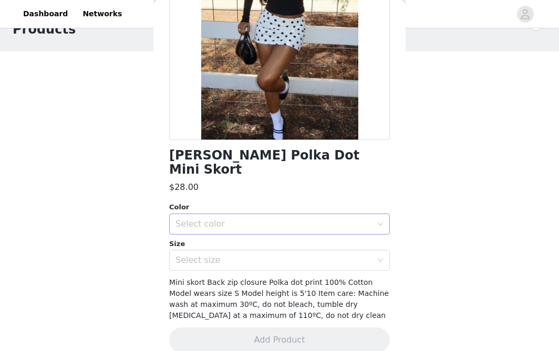
click at [228, 219] on div "Select color" at bounding box center [273, 224] width 196 height 11
click at [224, 235] on li "WHITE AND BLACK" at bounding box center [279, 233] width 221 height 17
click at [223, 255] on div "Select size" at bounding box center [273, 260] width 196 height 11
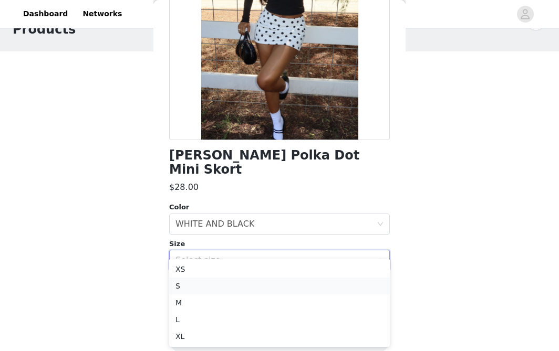
click at [212, 284] on li "S" at bounding box center [279, 286] width 221 height 17
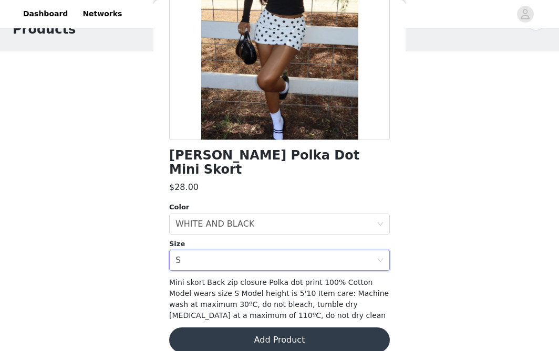
click at [222, 328] on button "Add Product" at bounding box center [279, 340] width 221 height 25
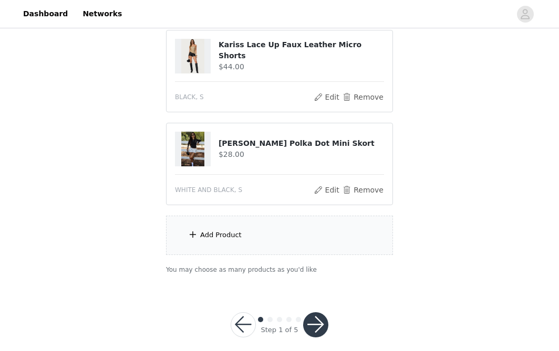
scroll to position [216, 0]
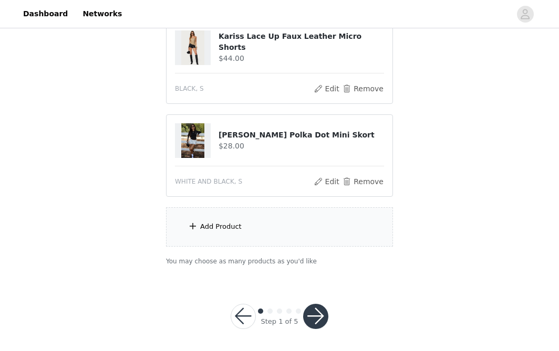
click at [184, 228] on div "Add Product" at bounding box center [279, 226] width 227 height 39
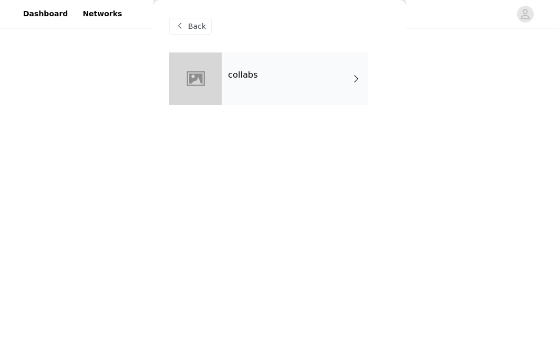
click at [271, 64] on div "collabs" at bounding box center [295, 79] width 146 height 53
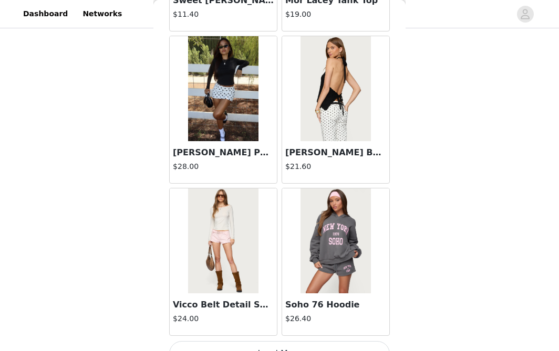
scroll to position [1255, 0]
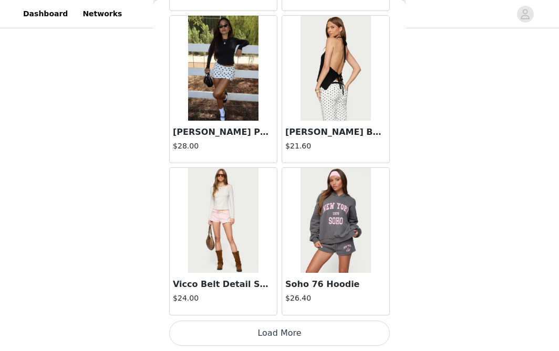
click at [284, 339] on button "Load More" at bounding box center [279, 333] width 221 height 25
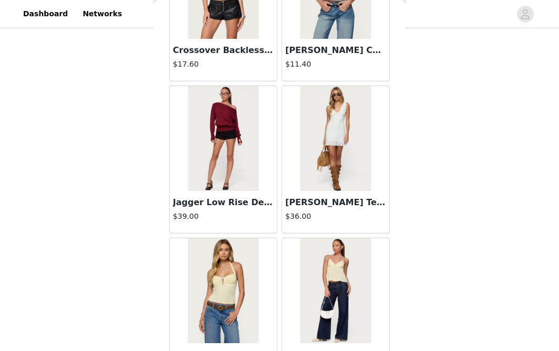
scroll to position [1795, 0]
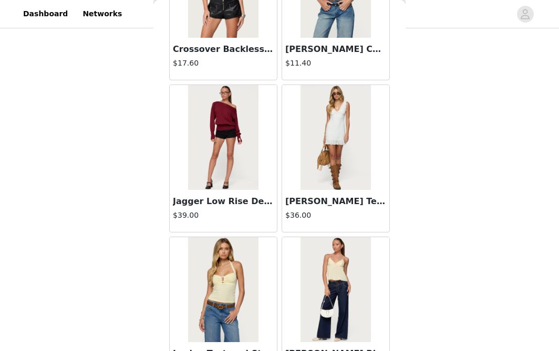
click at [236, 169] on img at bounding box center [223, 137] width 70 height 105
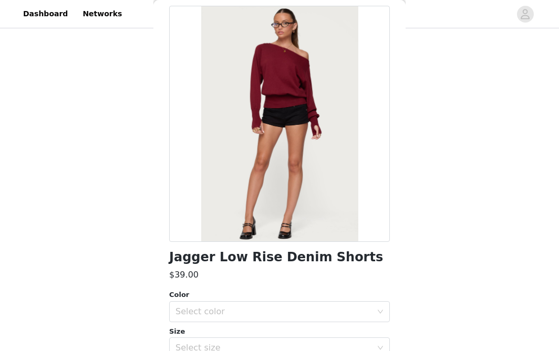
scroll to position [0, 0]
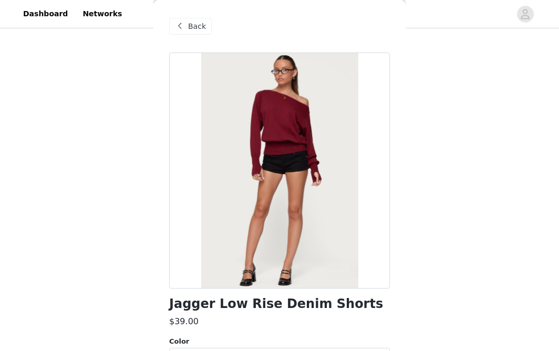
click at [192, 23] on span "Back" at bounding box center [197, 26] width 18 height 11
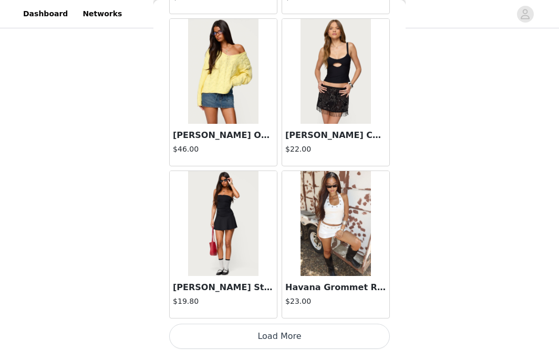
scroll to position [2774, 0]
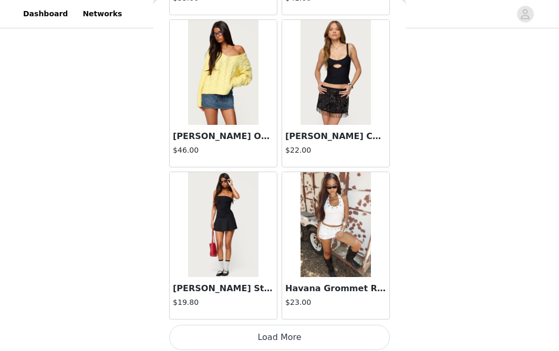
click at [302, 341] on button "Load More" at bounding box center [279, 337] width 221 height 25
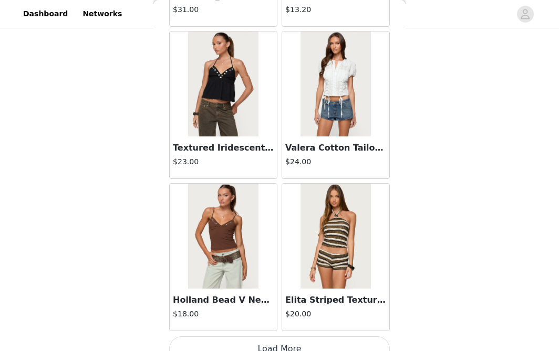
scroll to position [4300, 0]
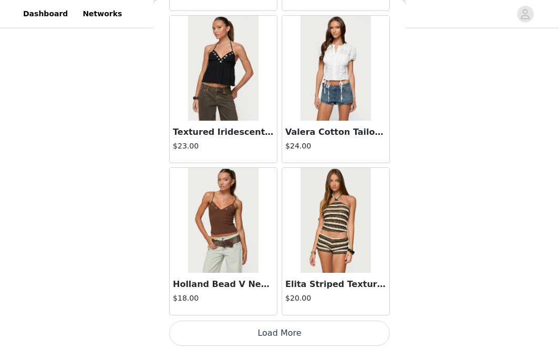
click at [328, 331] on button "Load More" at bounding box center [279, 333] width 221 height 25
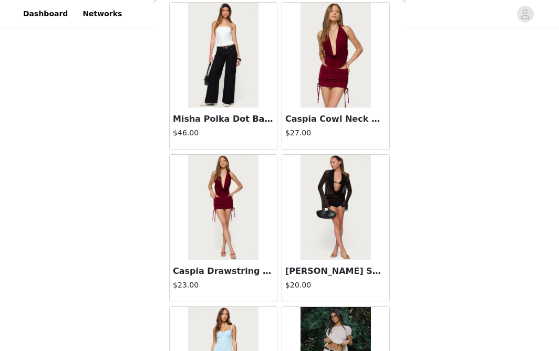
scroll to position [4771, 0]
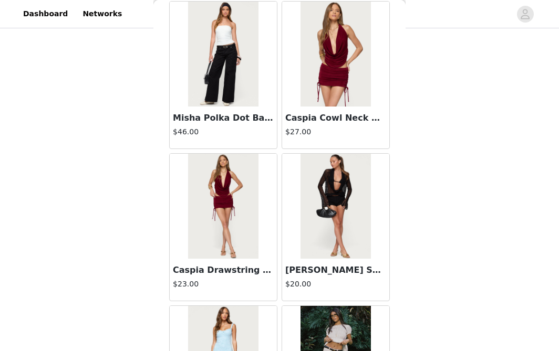
click at [328, 215] on img at bounding box center [335, 206] width 70 height 105
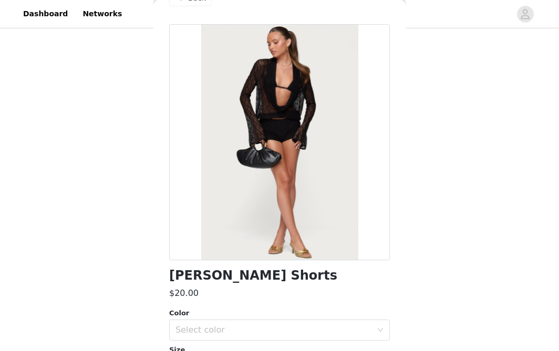
scroll to position [26, 0]
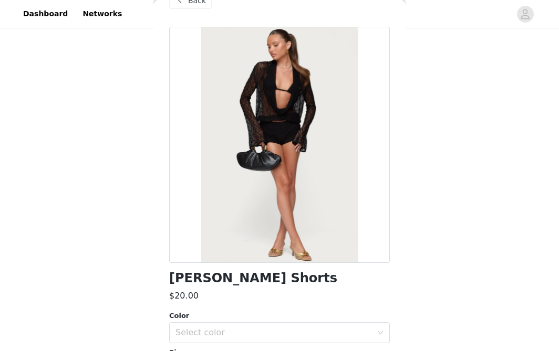
click at [277, 121] on div at bounding box center [279, 145] width 221 height 236
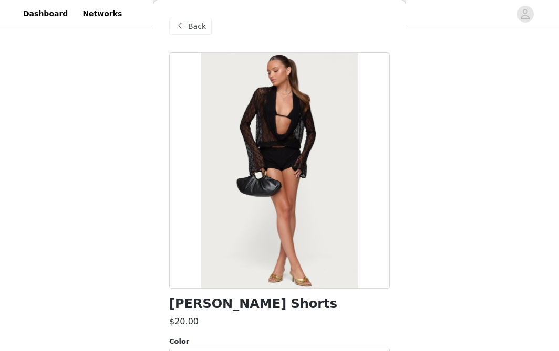
click at [191, 24] on span "Back" at bounding box center [197, 26] width 18 height 11
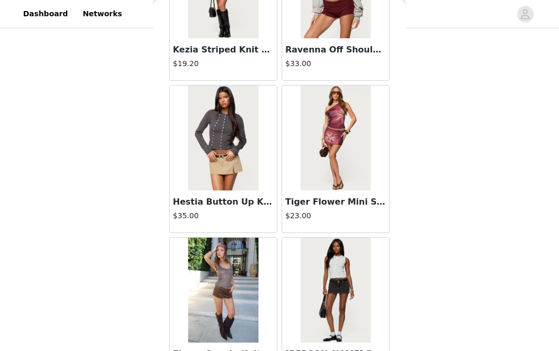
scroll to position [5823, 0]
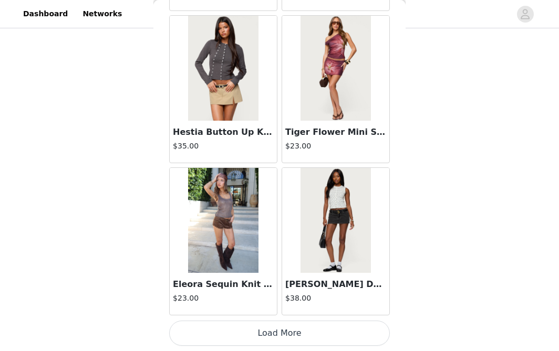
click at [336, 337] on button "Load More" at bounding box center [279, 333] width 221 height 25
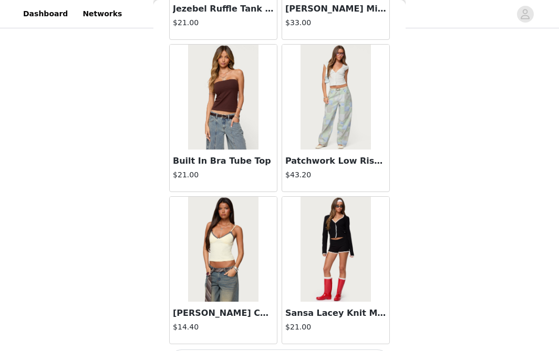
scroll to position [7337, 0]
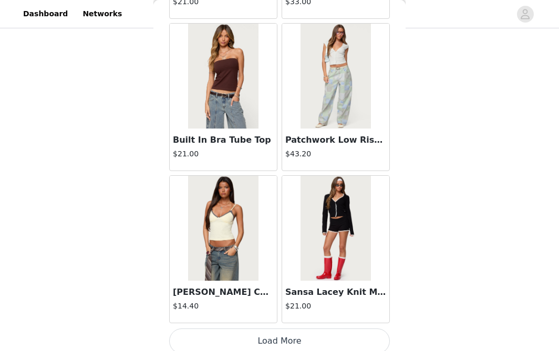
click at [309, 331] on button "Load More" at bounding box center [279, 341] width 221 height 25
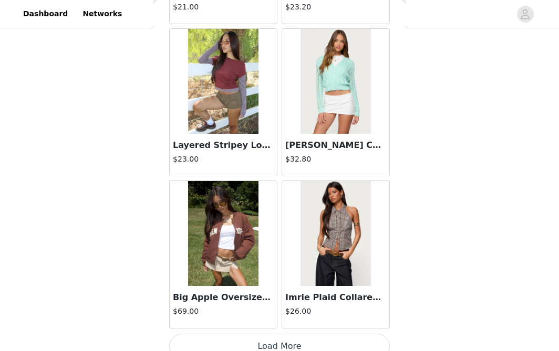
scroll to position [8868, 0]
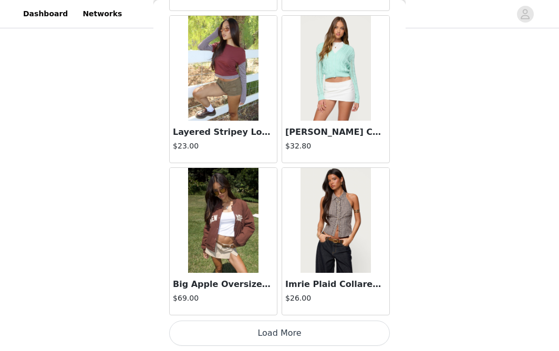
click at [295, 335] on button "Load More" at bounding box center [279, 333] width 221 height 25
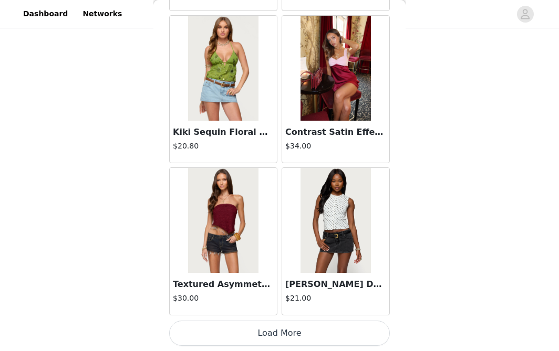
scroll to position [10390, 0]
click at [289, 337] on button "Load More" at bounding box center [279, 333] width 221 height 25
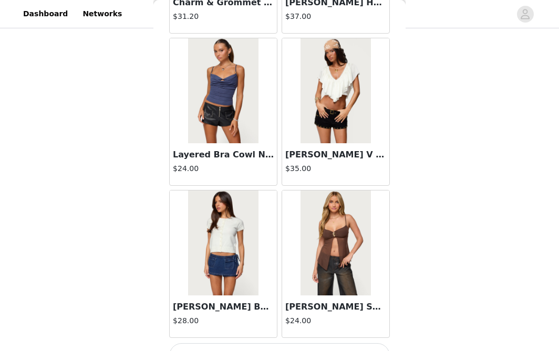
scroll to position [11913, 0]
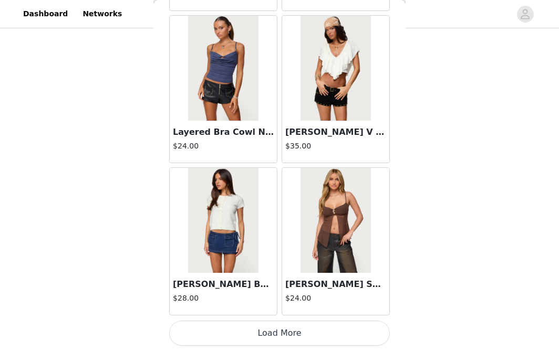
click at [285, 330] on button "Load More" at bounding box center [279, 333] width 221 height 25
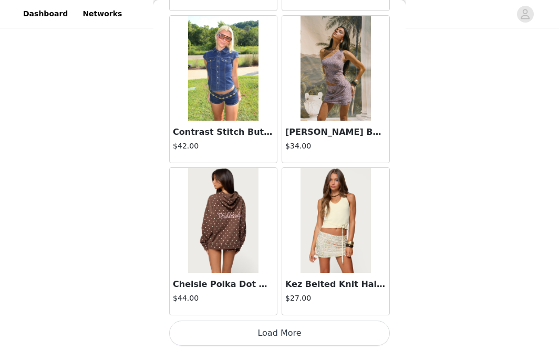
scroll to position [13434, 0]
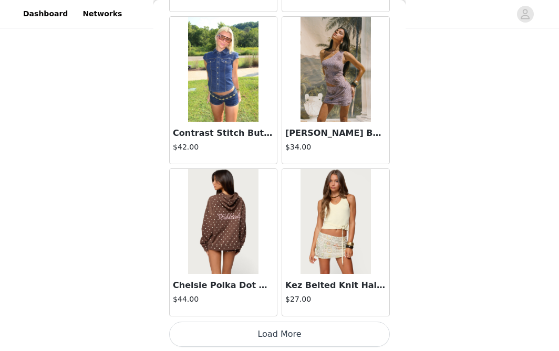
click at [270, 324] on button "Load More" at bounding box center [279, 334] width 221 height 25
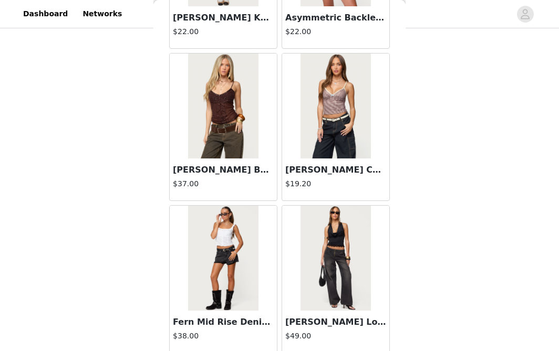
scroll to position [14958, 0]
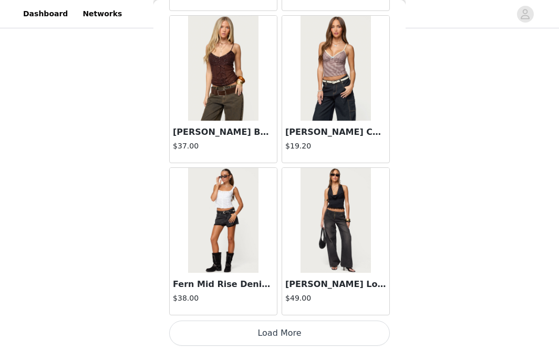
click at [269, 335] on button "Load More" at bounding box center [279, 333] width 221 height 25
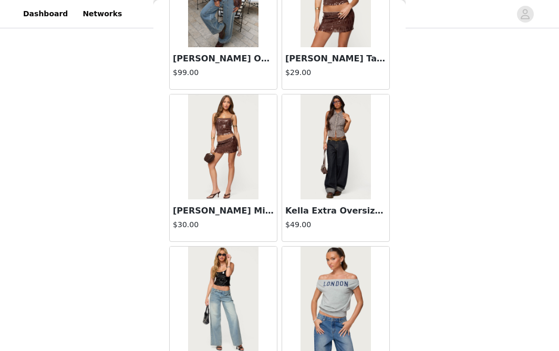
scroll to position [16480, 0]
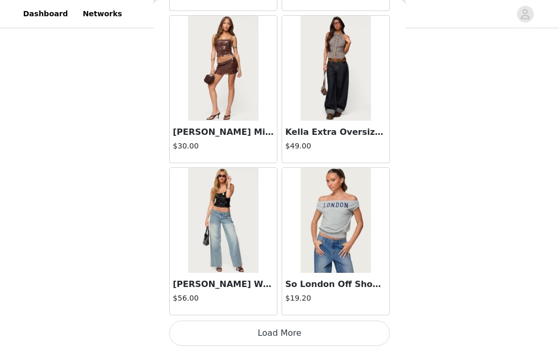
click at [272, 334] on button "Load More" at bounding box center [279, 333] width 221 height 25
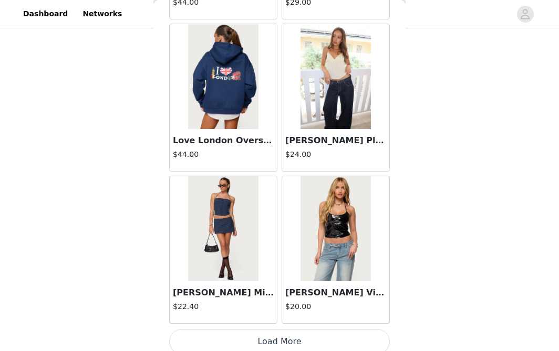
scroll to position [18003, 0]
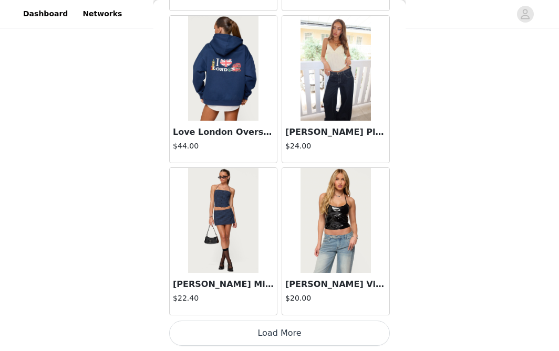
click at [257, 327] on button "Load More" at bounding box center [279, 333] width 221 height 25
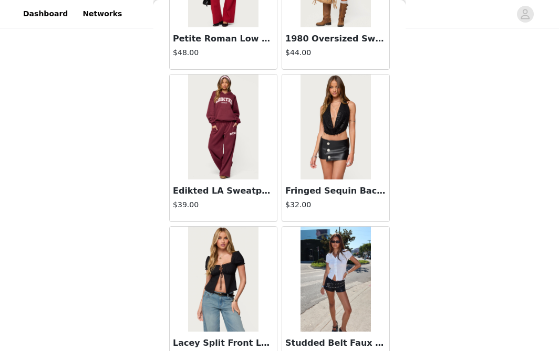
scroll to position [18547, 0]
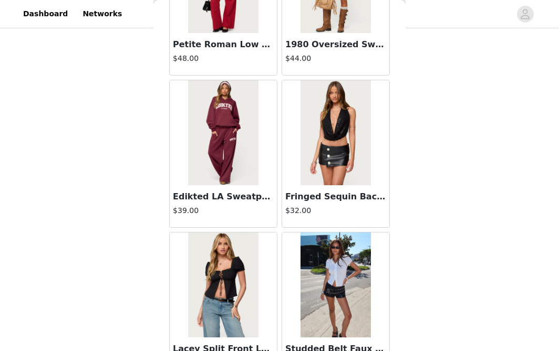
click at [346, 143] on img at bounding box center [335, 132] width 70 height 105
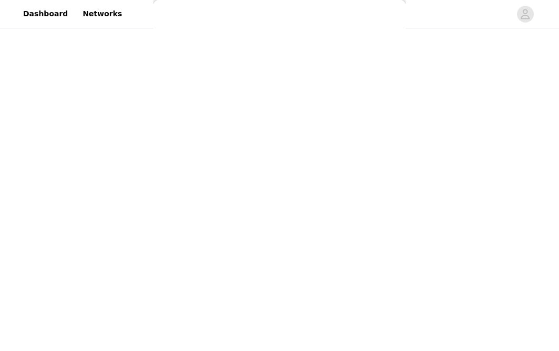
scroll to position [0, 0]
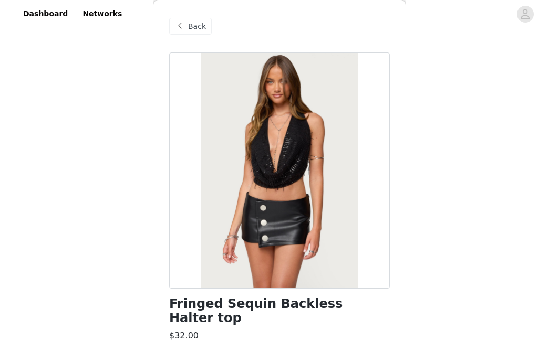
click at [196, 32] on div "Back" at bounding box center [190, 26] width 43 height 17
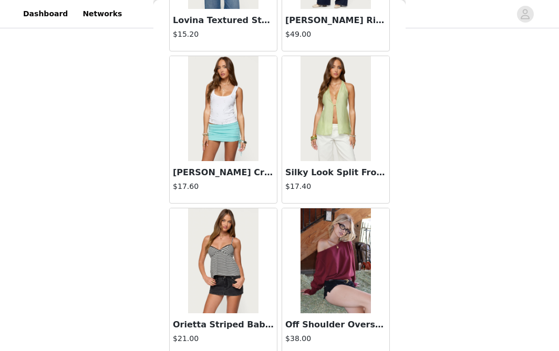
scroll to position [2129, 0]
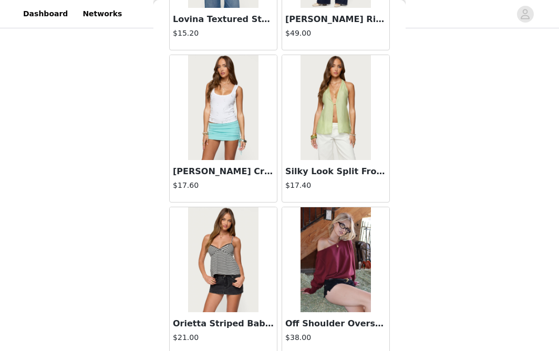
click at [339, 257] on img at bounding box center [335, 259] width 70 height 105
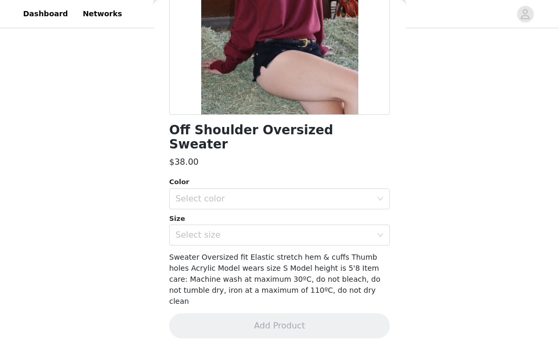
scroll to position [149, 0]
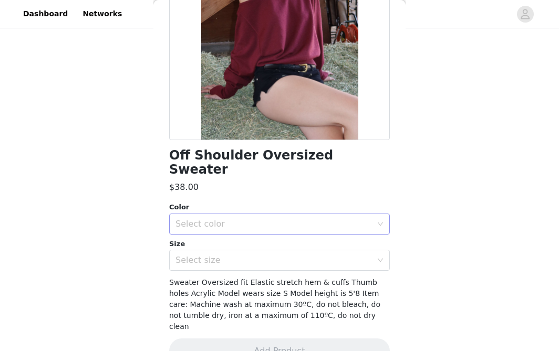
click at [267, 216] on div "Select color" at bounding box center [275, 224] width 201 height 20
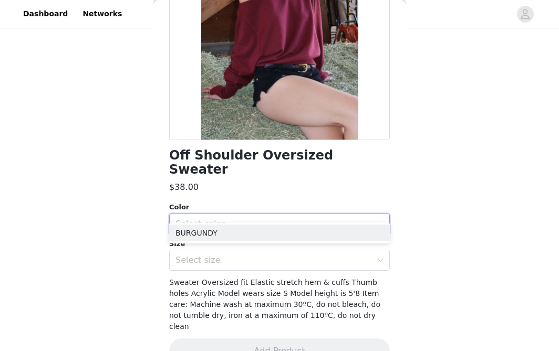
click at [267, 216] on div "Select color" at bounding box center [275, 224] width 201 height 20
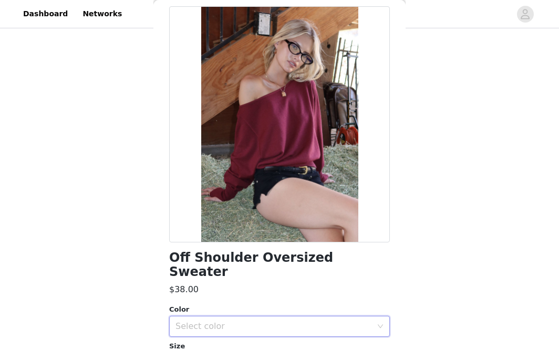
scroll to position [0, 0]
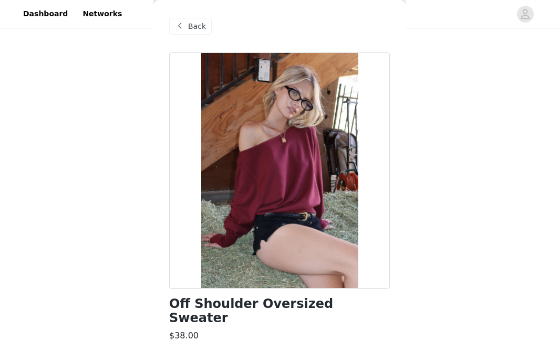
click at [203, 27] on span "Back" at bounding box center [197, 26] width 18 height 11
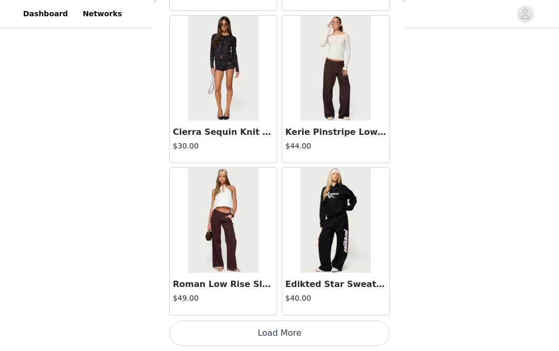
scroll to position [19525, 0]
click at [246, 329] on button "Load More" at bounding box center [279, 333] width 221 height 25
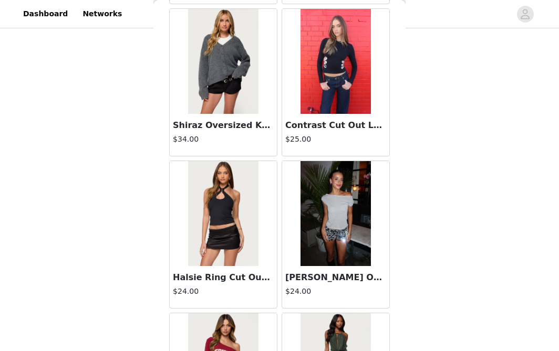
scroll to position [20294, 0]
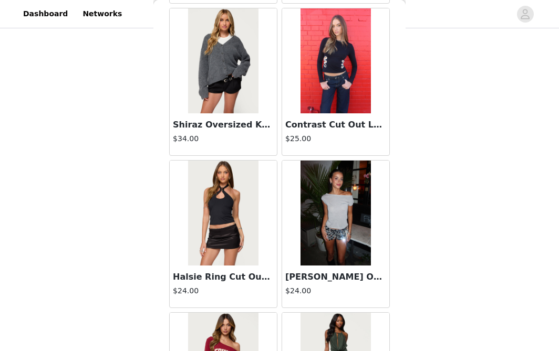
click at [215, 235] on img at bounding box center [223, 213] width 70 height 105
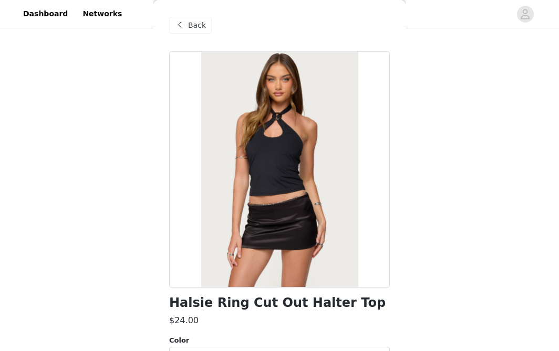
scroll to position [0, 0]
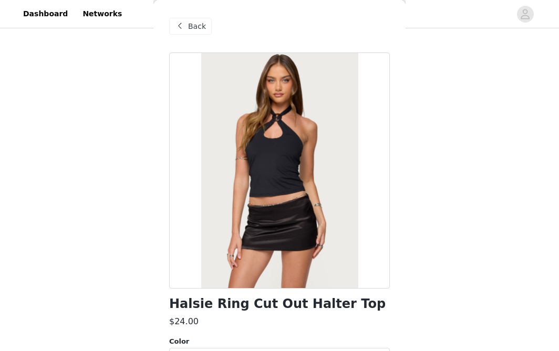
click at [193, 24] on span "Back" at bounding box center [197, 26] width 18 height 11
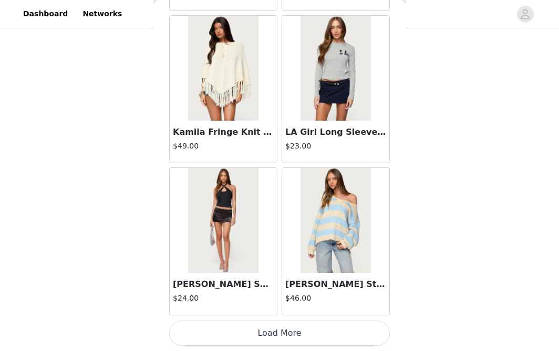
scroll to position [219, 0]
click at [259, 328] on button "Load More" at bounding box center [279, 333] width 221 height 25
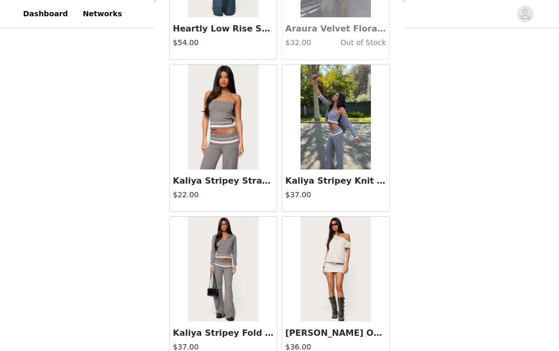
scroll to position [22570, 0]
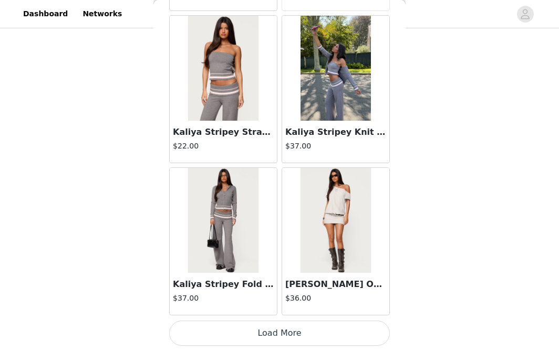
click at [284, 326] on button "Load More" at bounding box center [279, 333] width 221 height 25
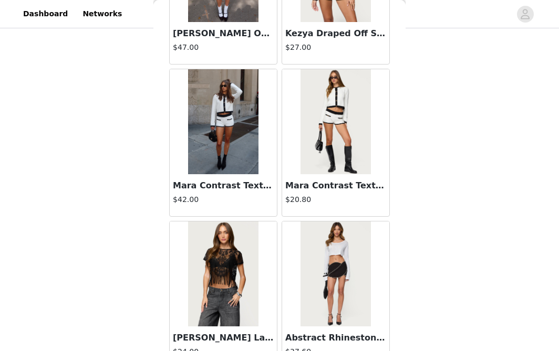
scroll to position [24042, 0]
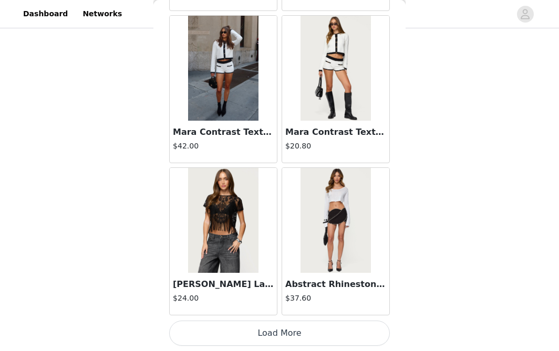
click at [293, 328] on button "Load More" at bounding box center [279, 333] width 221 height 25
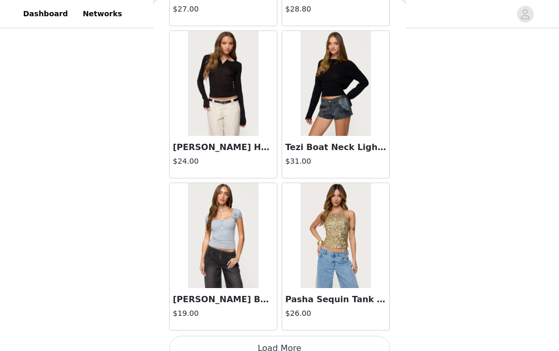
scroll to position [25615, 0]
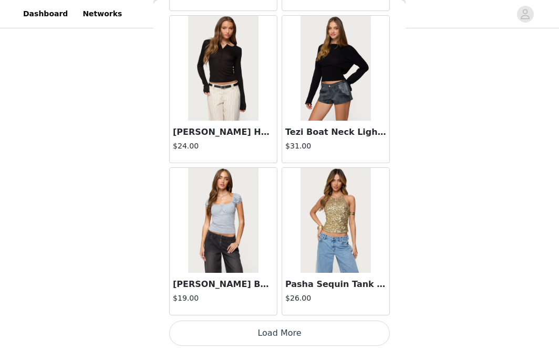
click at [261, 331] on button "Load More" at bounding box center [279, 333] width 221 height 25
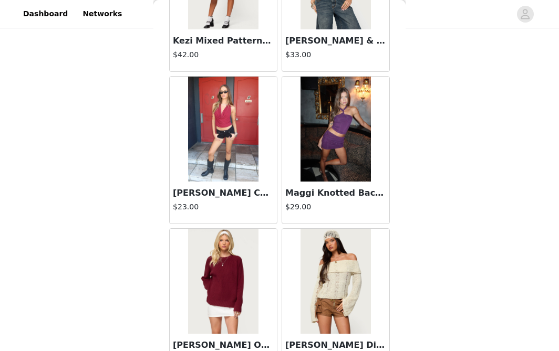
scroll to position [27138, 0]
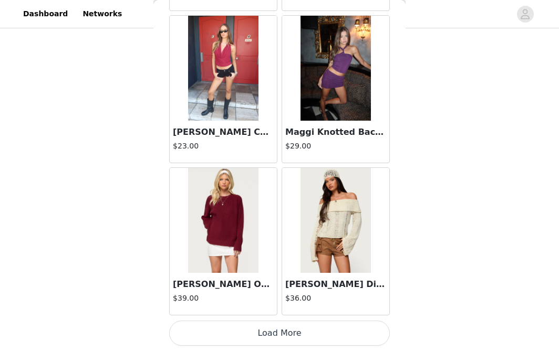
click at [259, 327] on button "Load More" at bounding box center [279, 333] width 221 height 25
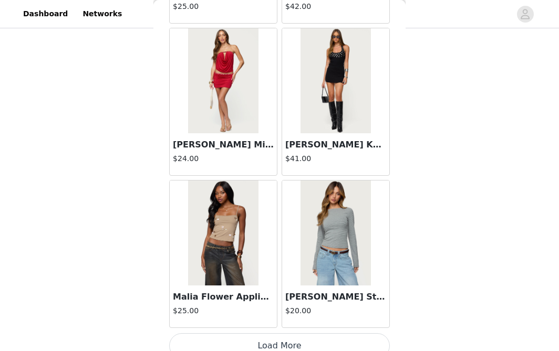
scroll to position [28660, 0]
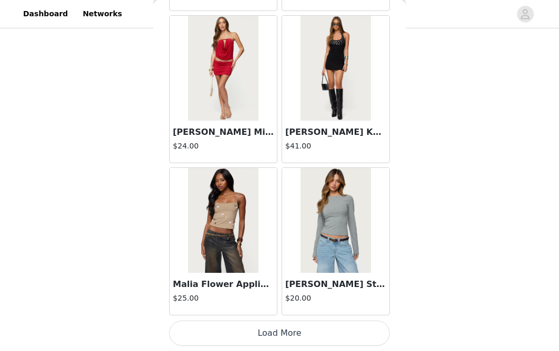
click at [258, 327] on button "Load More" at bounding box center [279, 333] width 221 height 25
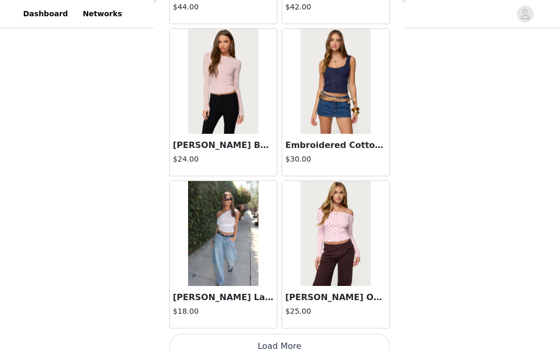
scroll to position [30183, 0]
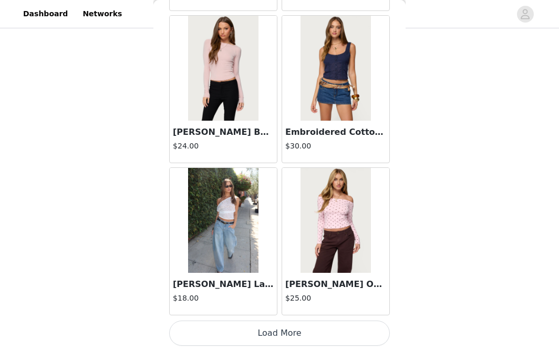
click at [274, 334] on button "Load More" at bounding box center [279, 333] width 221 height 25
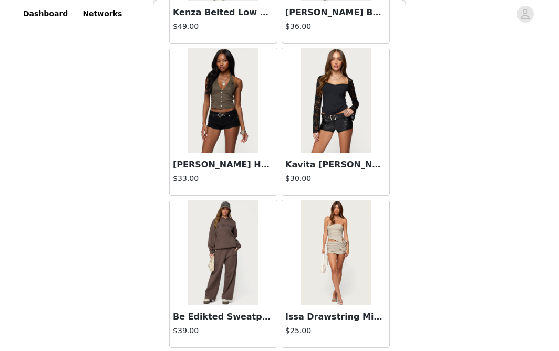
scroll to position [31705, 0]
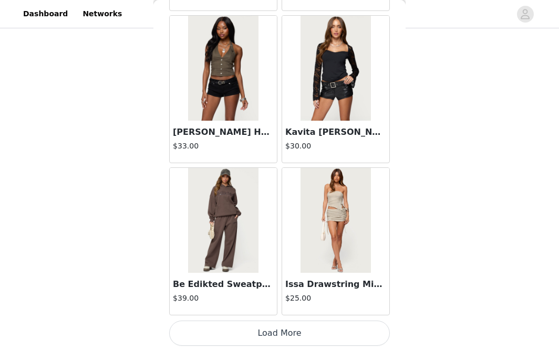
click at [304, 329] on button "Load More" at bounding box center [279, 333] width 221 height 25
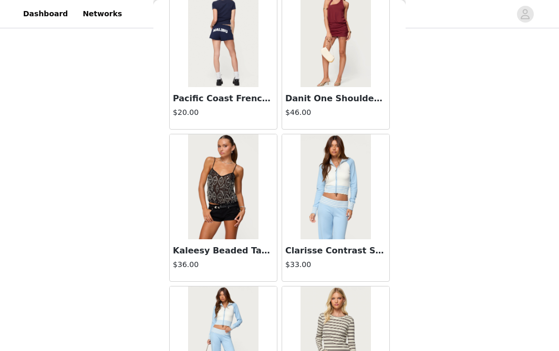
scroll to position [33228, 0]
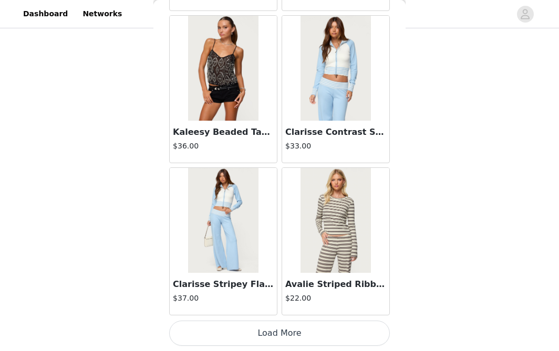
click at [272, 327] on button "Load More" at bounding box center [279, 333] width 221 height 25
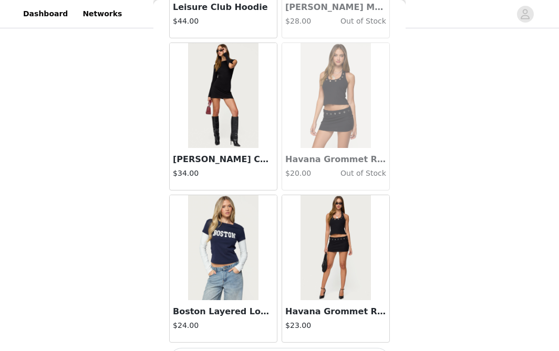
scroll to position [34750, 0]
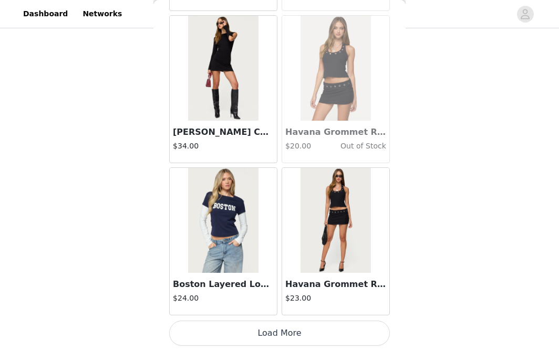
click at [264, 331] on button "Load More" at bounding box center [279, 333] width 221 height 25
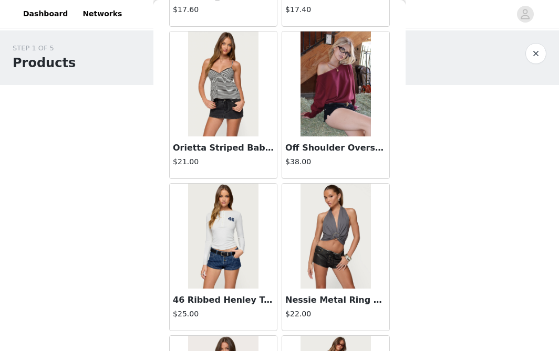
scroll to position [2309, 0]
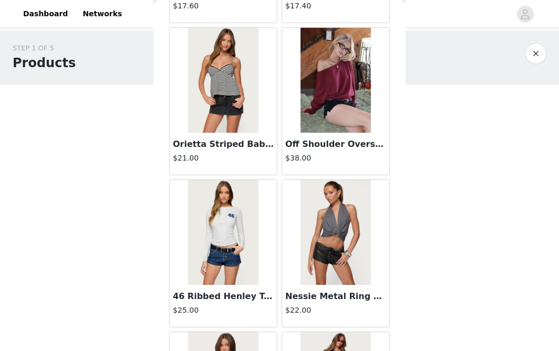
click at [323, 100] on img at bounding box center [335, 80] width 70 height 105
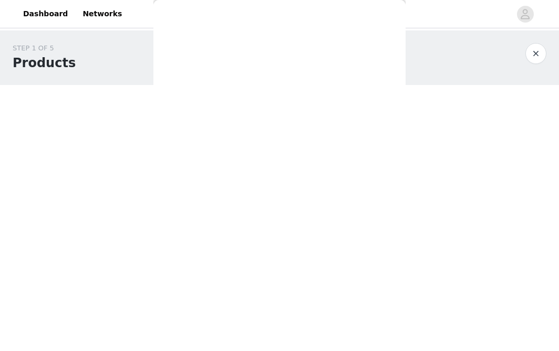
scroll to position [149, 0]
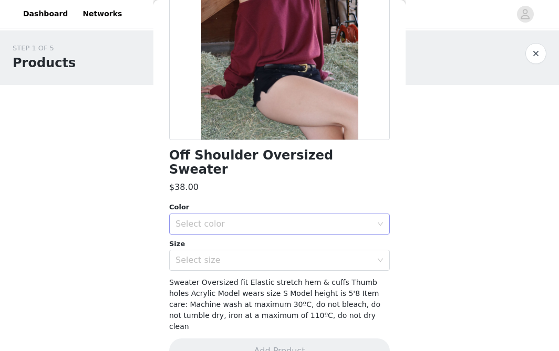
click at [289, 219] on div "Select color" at bounding box center [273, 224] width 196 height 11
click at [274, 232] on li "BURGUNDY" at bounding box center [279, 233] width 221 height 17
click at [270, 255] on div "Select size" at bounding box center [273, 260] width 196 height 11
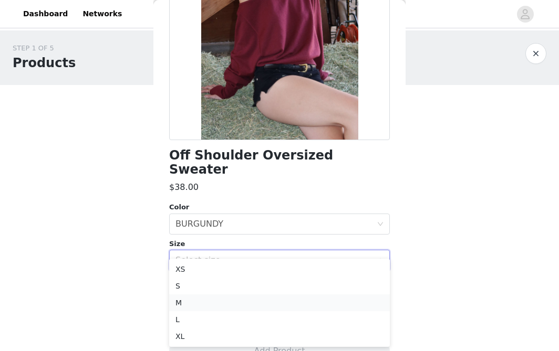
click at [253, 305] on li "M" at bounding box center [279, 303] width 221 height 17
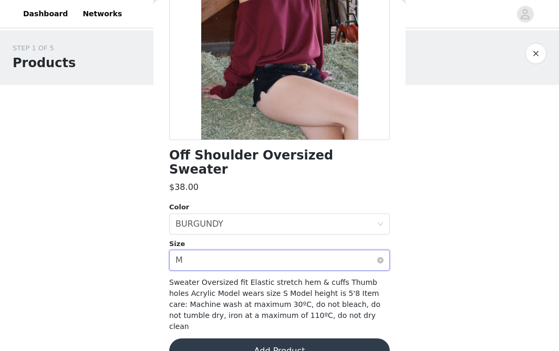
click at [257, 250] on div "Select size M" at bounding box center [275, 260] width 201 height 20
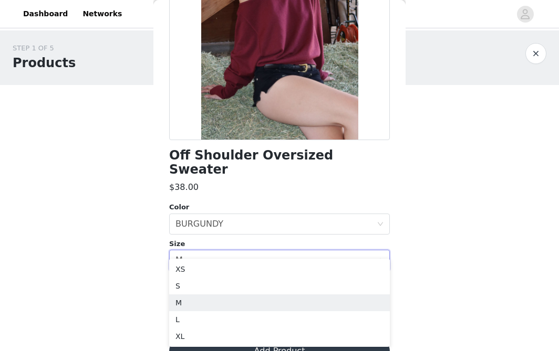
click at [255, 239] on div "Size" at bounding box center [279, 244] width 221 height 11
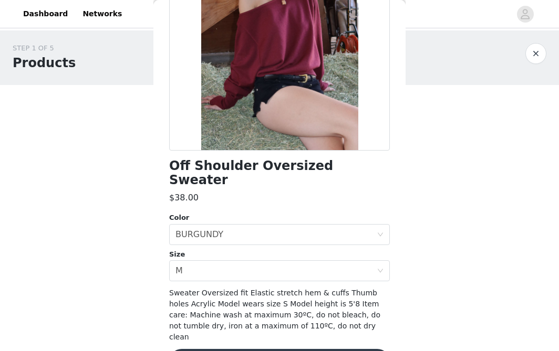
scroll to position [135, 0]
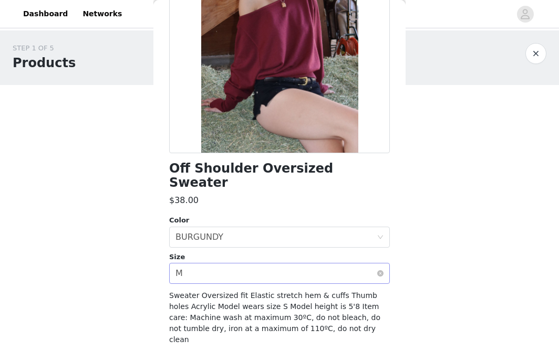
click at [260, 264] on div "Select size M" at bounding box center [275, 274] width 201 height 20
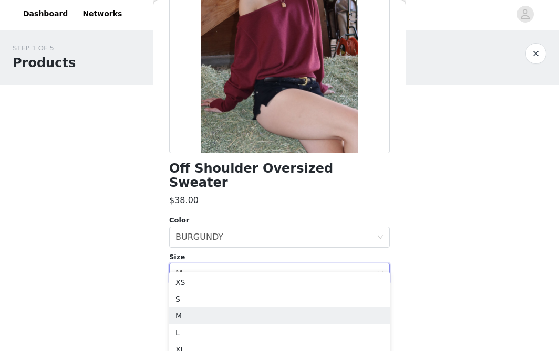
click at [258, 252] on div "Size" at bounding box center [279, 257] width 221 height 11
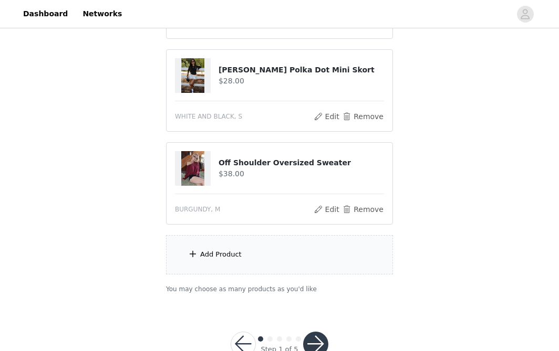
scroll to position [312, 0]
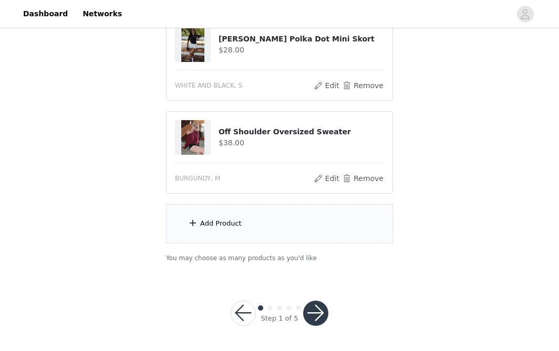
click at [308, 309] on button "button" at bounding box center [315, 313] width 25 height 25
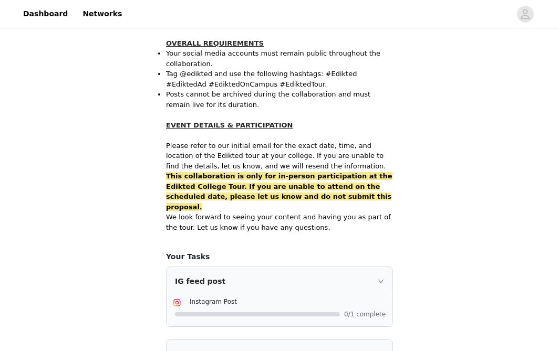
scroll to position [733, 0]
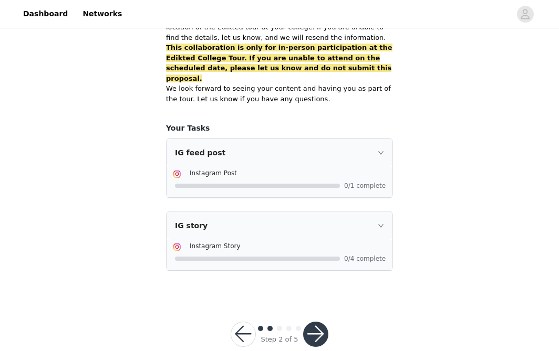
click at [314, 322] on button "button" at bounding box center [315, 334] width 25 height 25
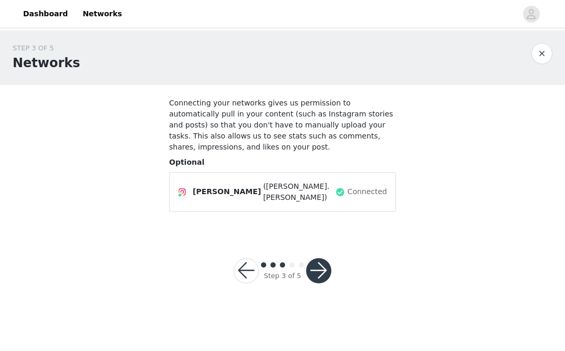
click at [322, 267] on button "button" at bounding box center [318, 270] width 25 height 25
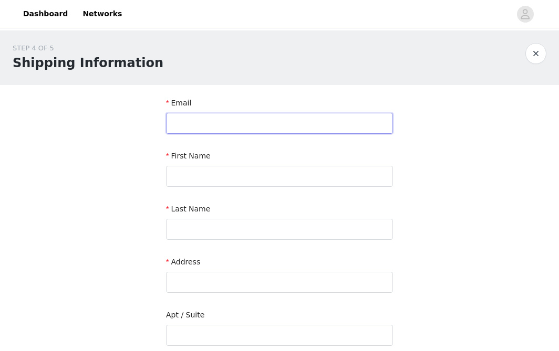
click at [200, 118] on input "text" at bounding box center [279, 123] width 227 height 21
type input "[EMAIL_ADDRESS][DOMAIN_NAME]"
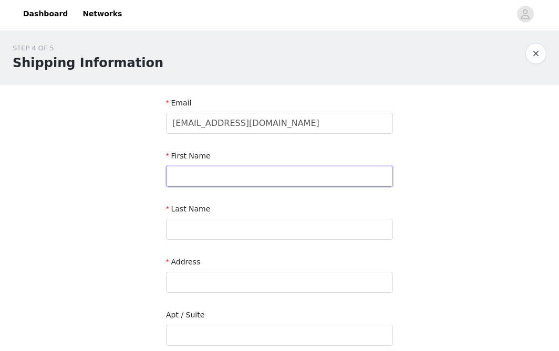
click at [187, 174] on input "text" at bounding box center [279, 176] width 227 height 21
type input "[PERSON_NAME]"
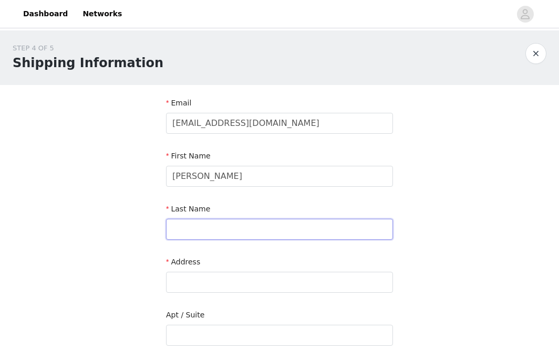
type input "[PERSON_NAME]"
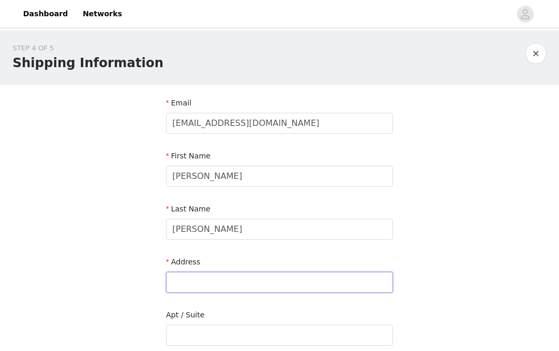
type input "[STREET_ADDRESS]"
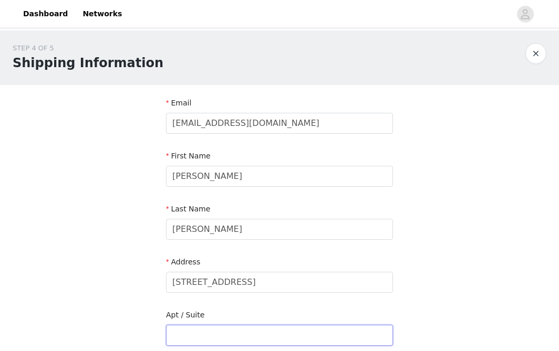
type input "2"
type input "Jupiter"
type input "33478"
type input "5615296757"
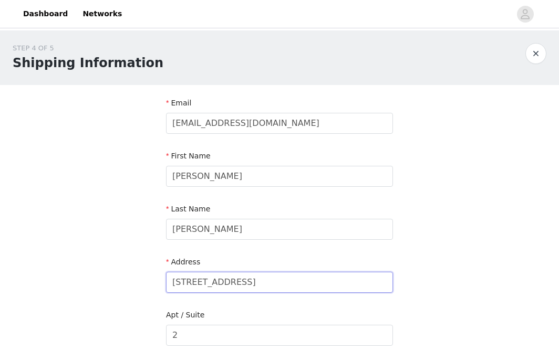
click at [231, 281] on input "[STREET_ADDRESS]" at bounding box center [279, 282] width 227 height 21
type input "[STREET_ADDRESS]"
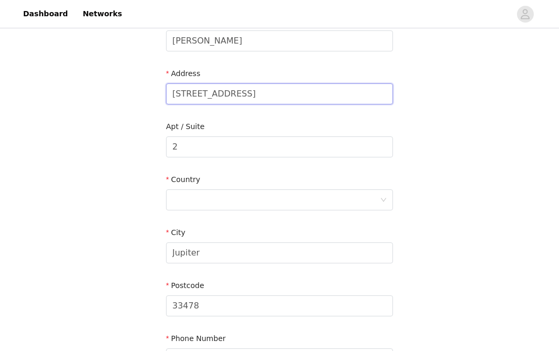
scroll to position [194, 0]
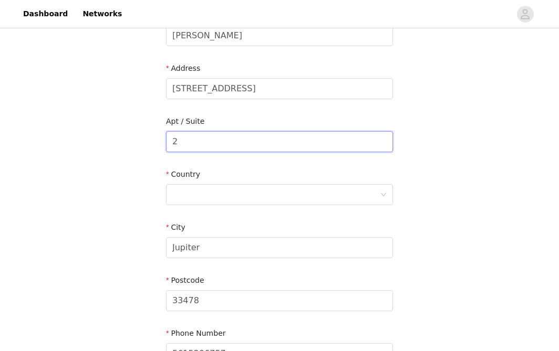
click at [216, 140] on input "2" at bounding box center [279, 141] width 227 height 21
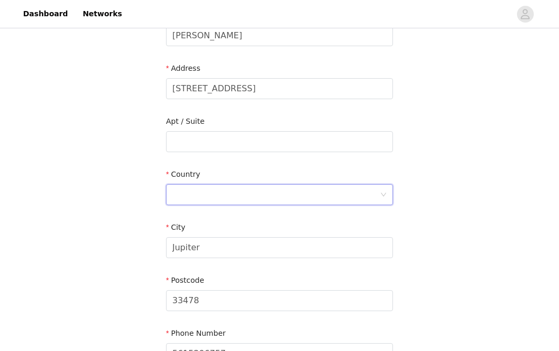
click at [203, 187] on div at bounding box center [275, 195] width 207 height 20
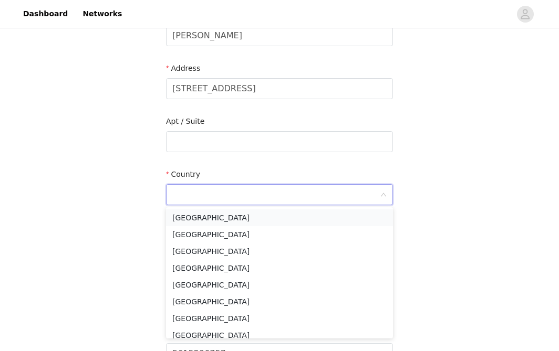
click at [203, 220] on li "[GEOGRAPHIC_DATA]" at bounding box center [279, 217] width 227 height 17
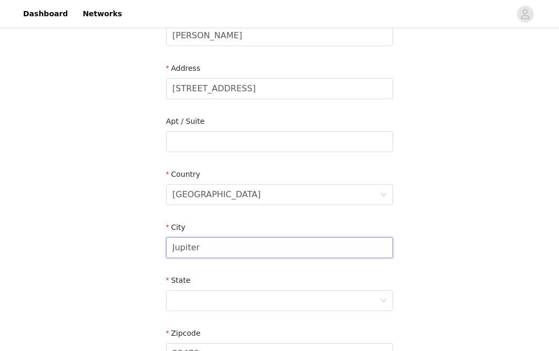
click at [204, 243] on input "Jupiter" at bounding box center [279, 247] width 227 height 21
type input "[GEOGRAPHIC_DATA]"
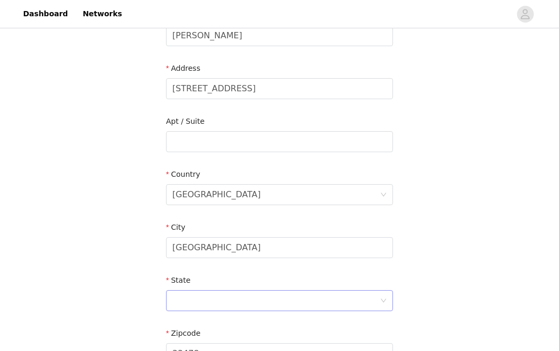
click at [238, 298] on div at bounding box center [275, 301] width 207 height 20
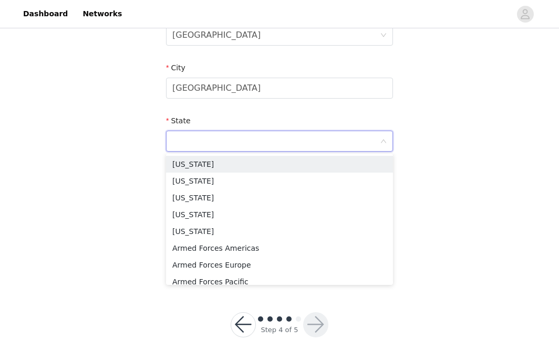
scroll to position [355, 0]
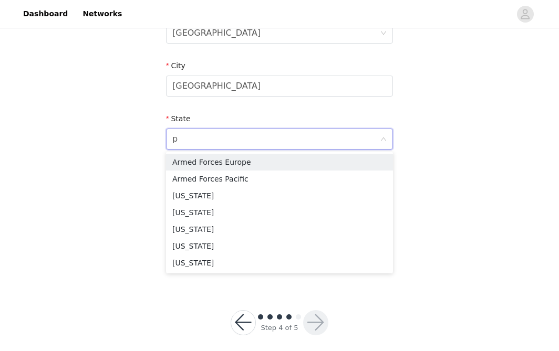
type input "pe"
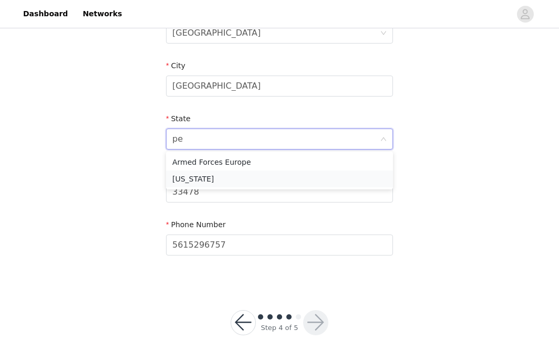
click at [194, 176] on li "[US_STATE]" at bounding box center [279, 179] width 227 height 17
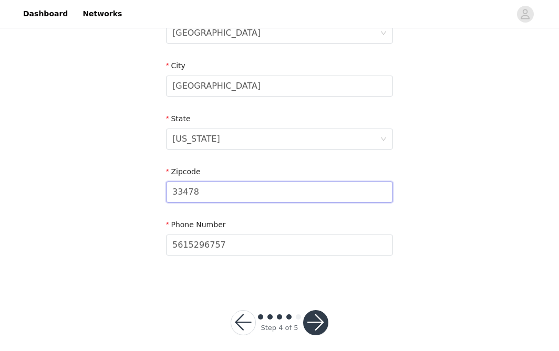
click at [193, 197] on input "33478" at bounding box center [279, 192] width 227 height 21
type input "15213"
click at [311, 326] on button "button" at bounding box center [315, 322] width 25 height 25
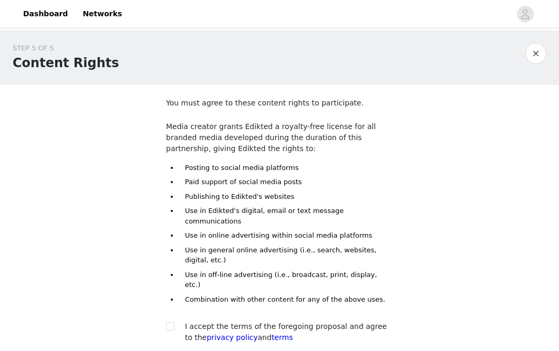
scroll to position [77, 0]
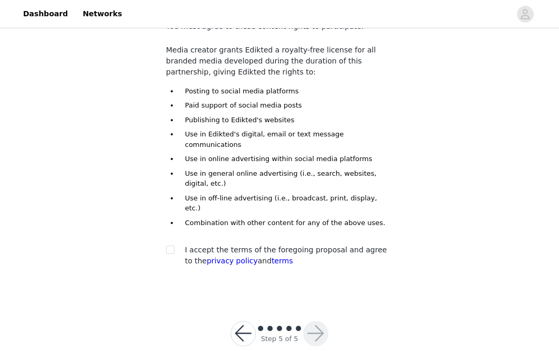
click at [164, 233] on section "You must agree to these content rights to participate. Media creator grants Edi…" at bounding box center [279, 152] width 252 height 288
click at [172, 246] on input "checkbox" at bounding box center [169, 249] width 7 height 7
checkbox input "true"
click at [307, 321] on button "button" at bounding box center [315, 333] width 25 height 25
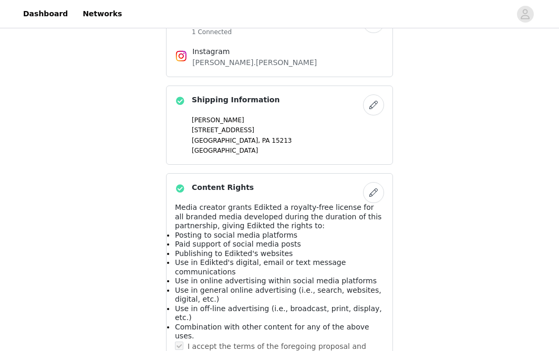
scroll to position [667, 0]
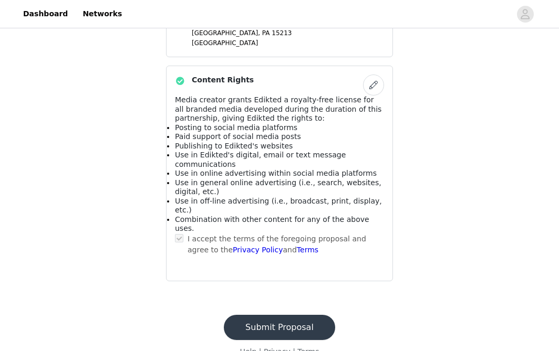
click at [291, 315] on button "Submit Proposal" at bounding box center [279, 327] width 111 height 25
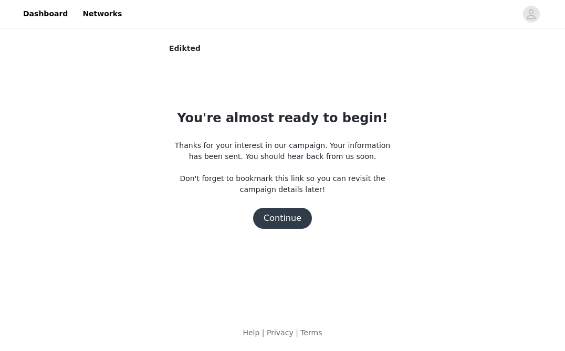
click at [291, 211] on button "Continue" at bounding box center [282, 218] width 59 height 21
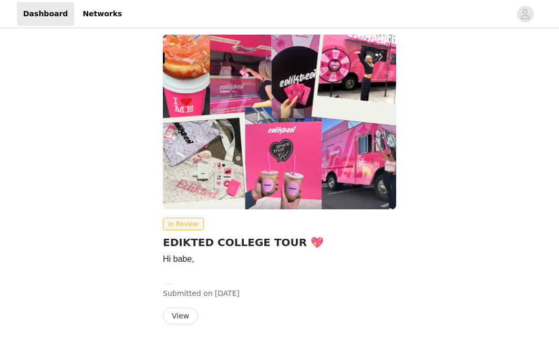
scroll to position [11, 0]
